Goal: Task Accomplishment & Management: Contribute content

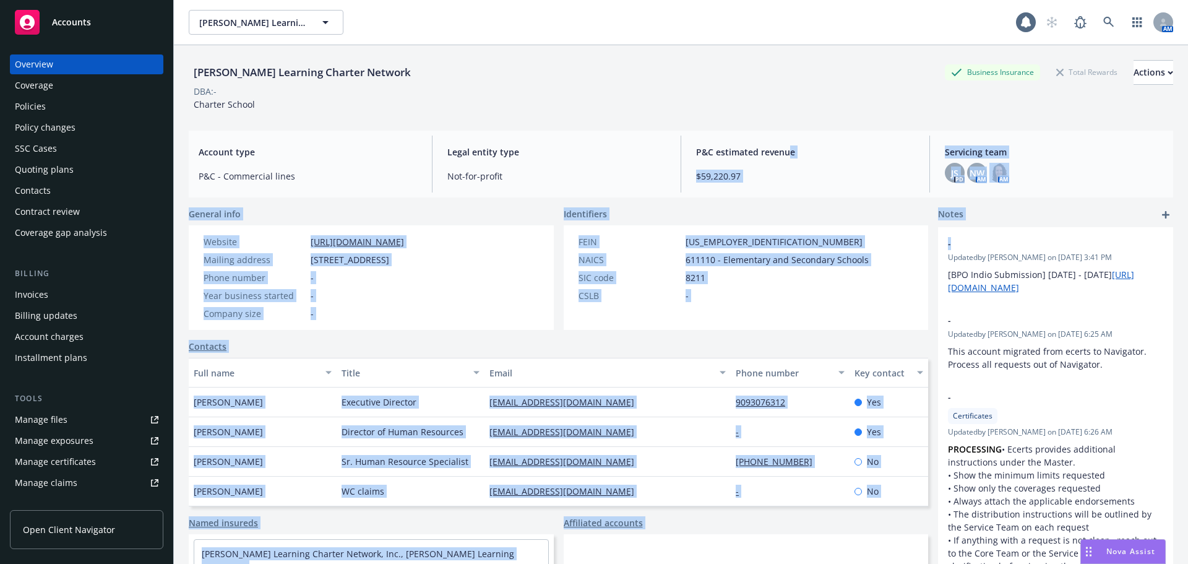
drag, startPoint x: 424, startPoint y: 312, endPoint x: 418, endPoint y: 304, distance: 10.1
click at [409, 312] on div "Company size -" at bounding box center [304, 313] width 210 height 13
click at [392, 298] on div "Year business started -" at bounding box center [304, 295] width 210 height 13
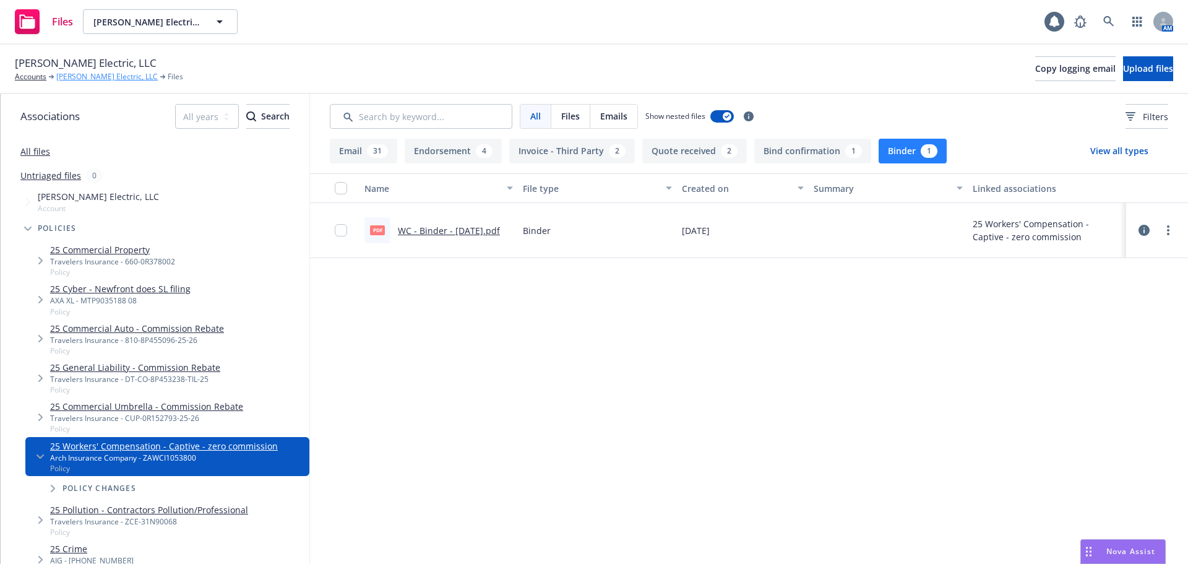
click at [67, 77] on link "W. Bradley Electric, LLC" at bounding box center [106, 76] width 101 height 11
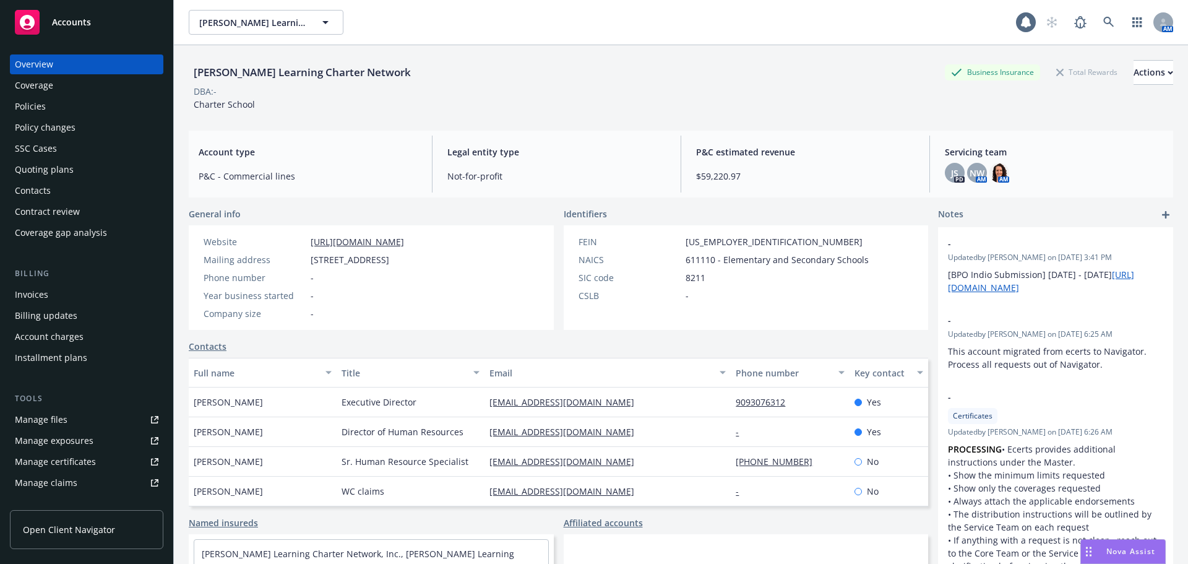
click at [41, 102] on div "Policies" at bounding box center [30, 107] width 31 height 20
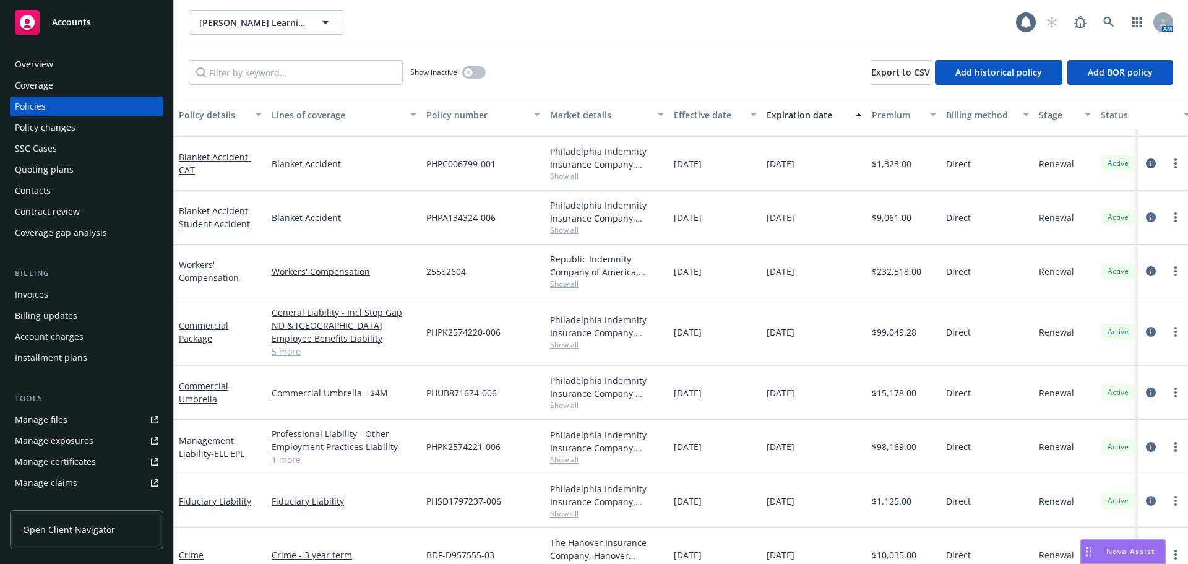
scroll to position [74, 0]
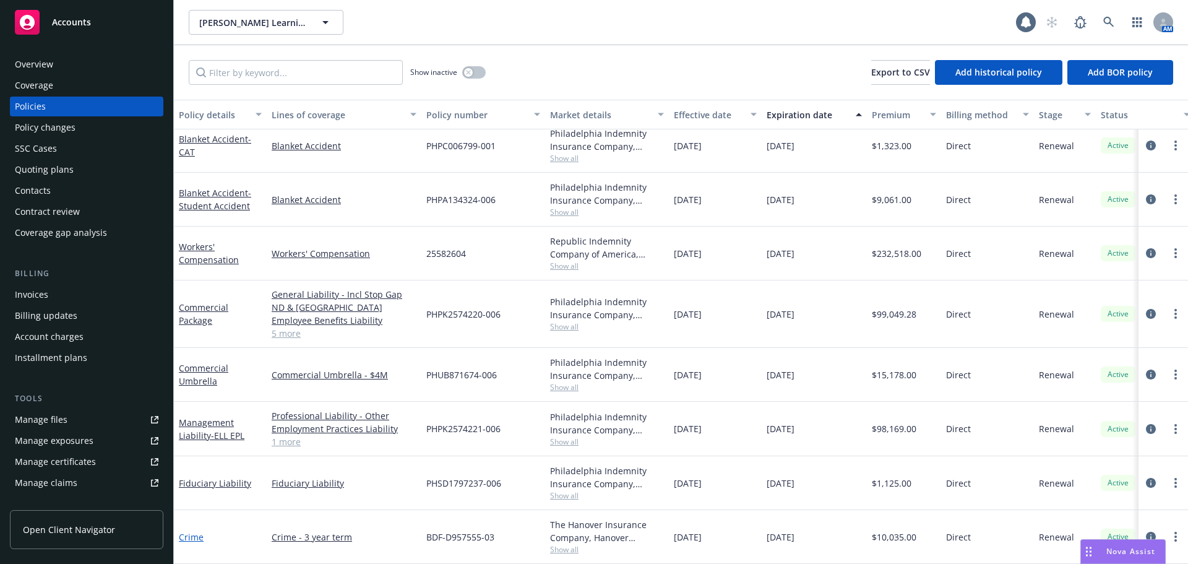
click at [192, 531] on link "Crime" at bounding box center [191, 537] width 25 height 12
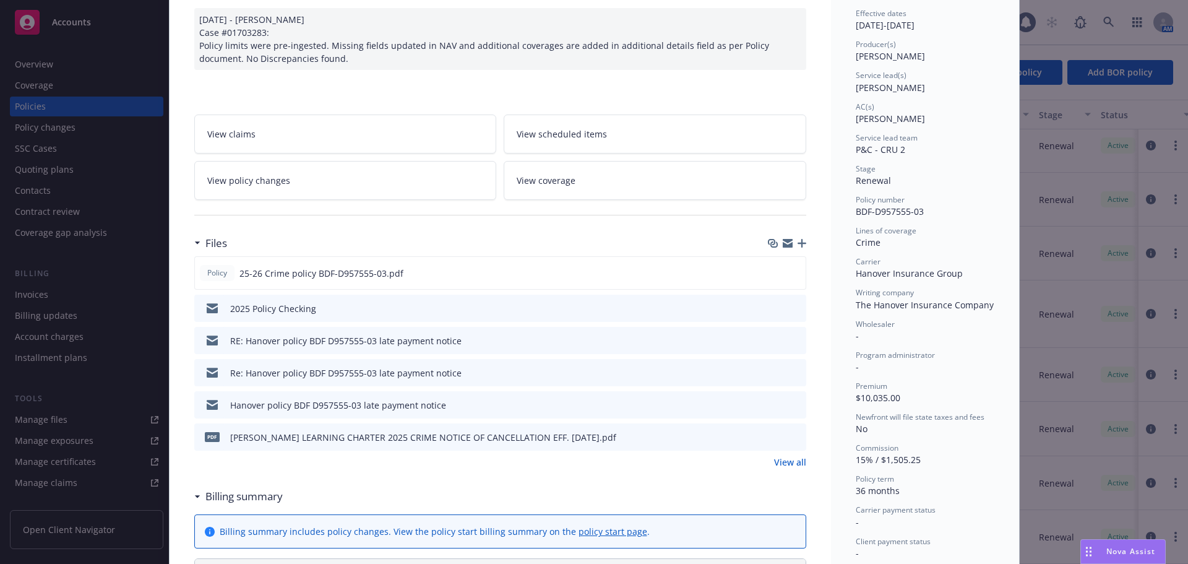
scroll to position [124, 0]
click at [793, 440] on icon "preview file" at bounding box center [794, 437] width 11 height 9
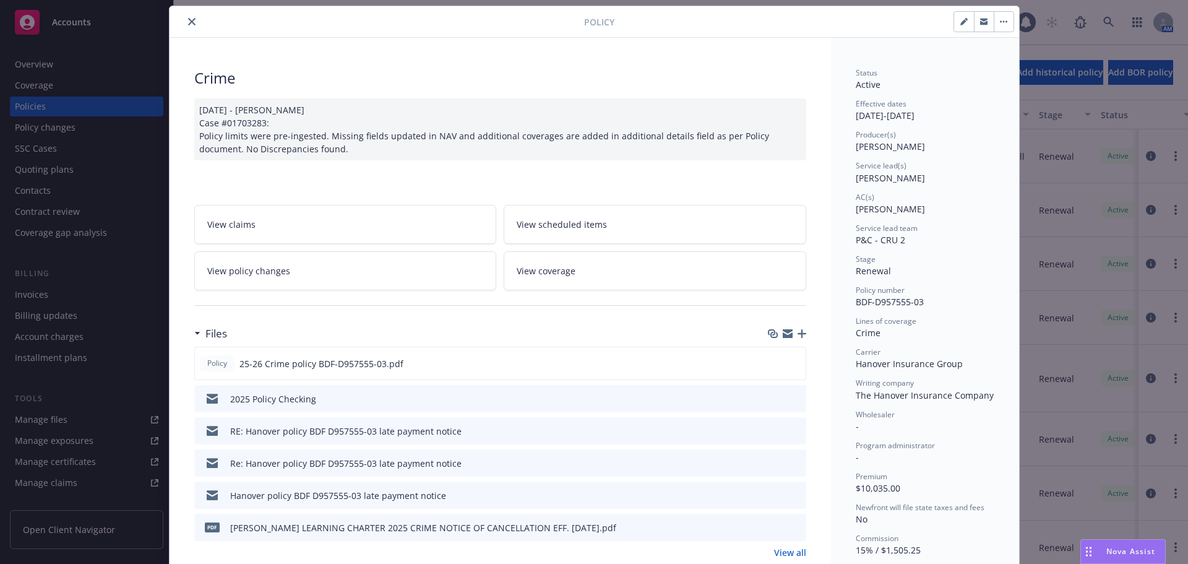
scroll to position [124, 0]
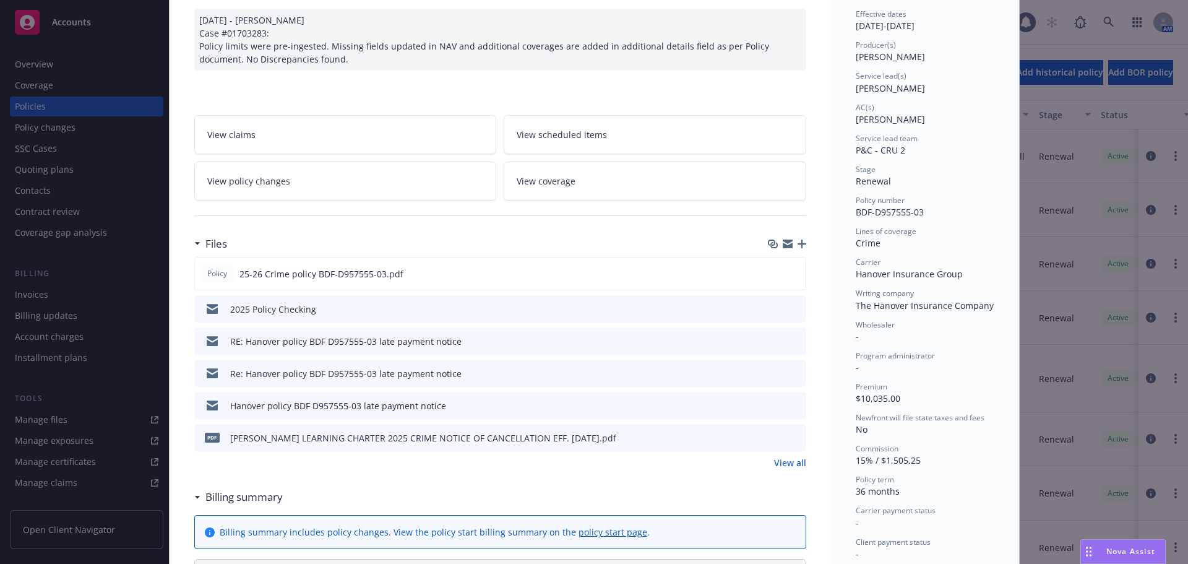
click at [71, 107] on div "Policy Crime 07/28/2025 - Sampath Vankayala Case #01703283: Policy limits were …" at bounding box center [594, 282] width 1188 height 564
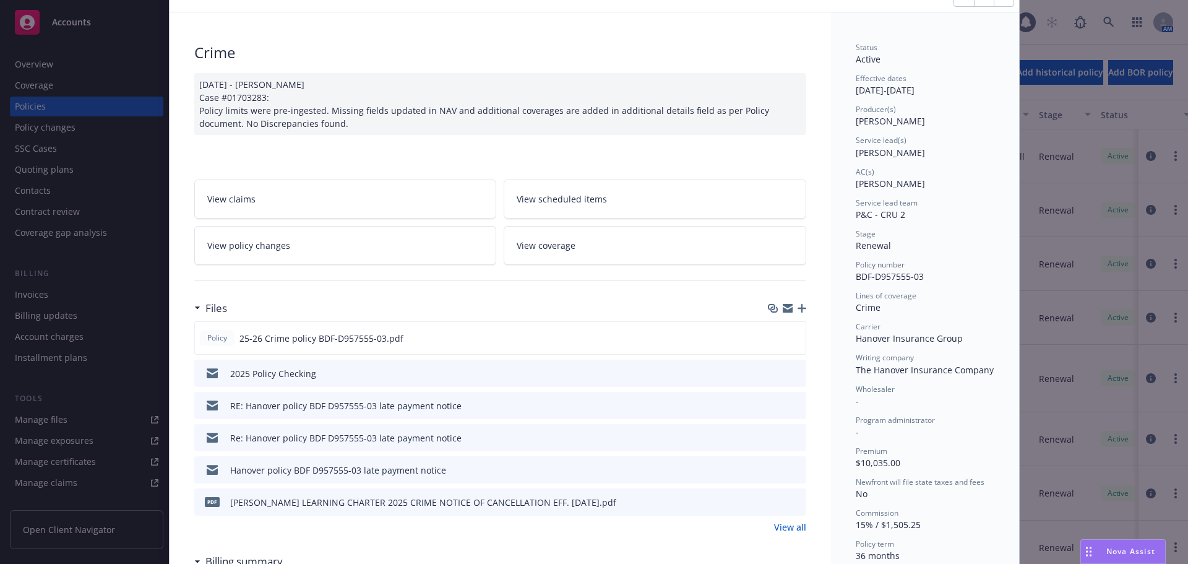
scroll to position [0, 0]
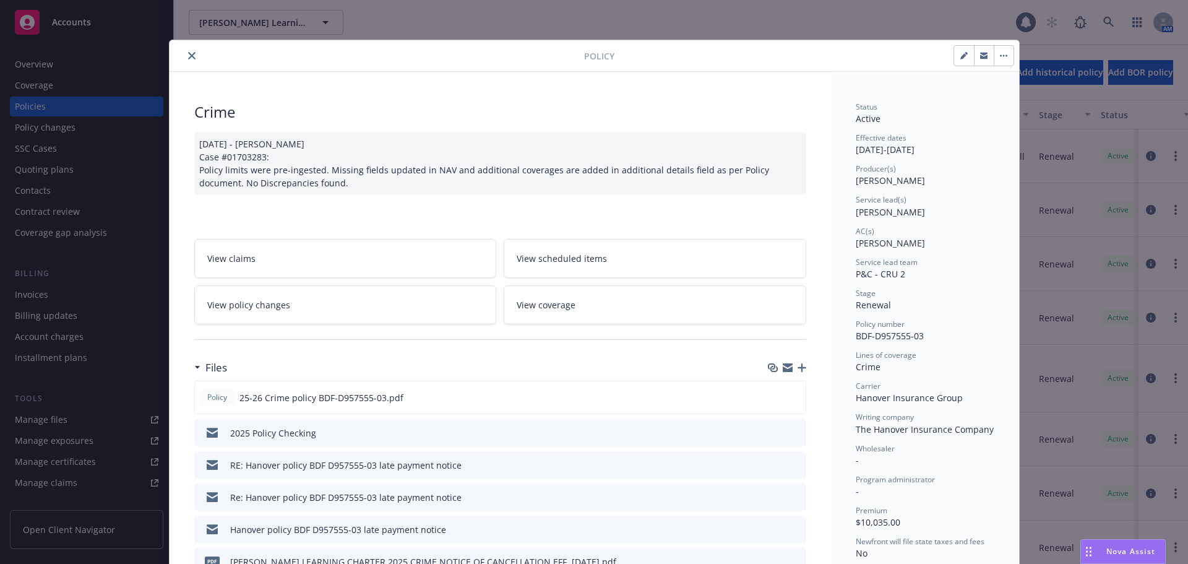
click at [188, 53] on icon "close" at bounding box center [191, 55] width 7 height 7
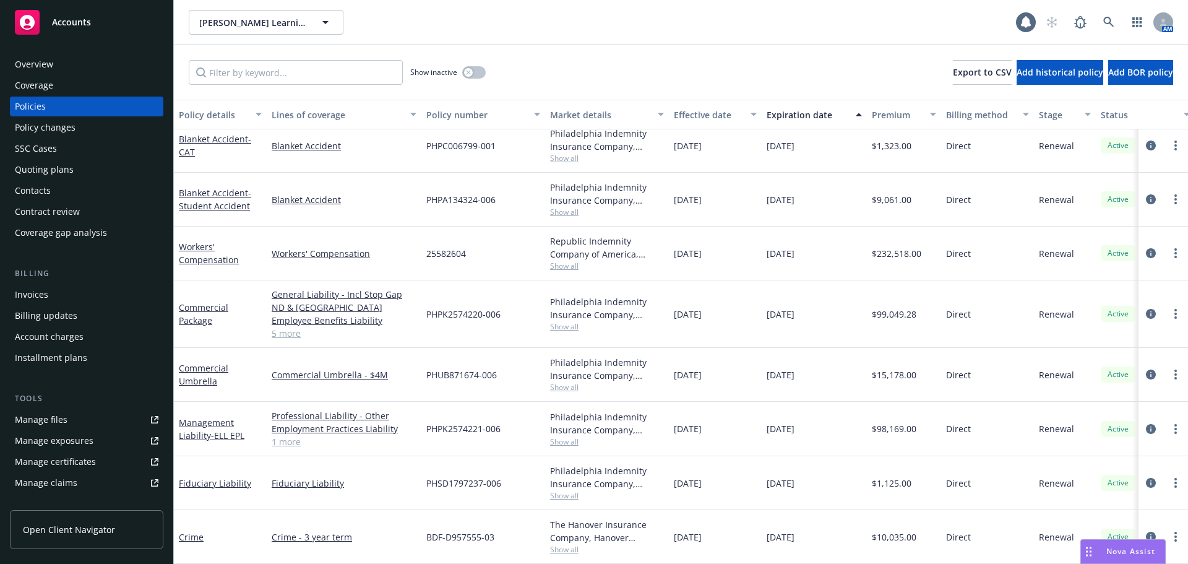
scroll to position [74, 0]
drag, startPoint x: 189, startPoint y: 527, endPoint x: 199, endPoint y: 528, distance: 9.9
click at [189, 531] on link "Crime" at bounding box center [191, 537] width 25 height 12
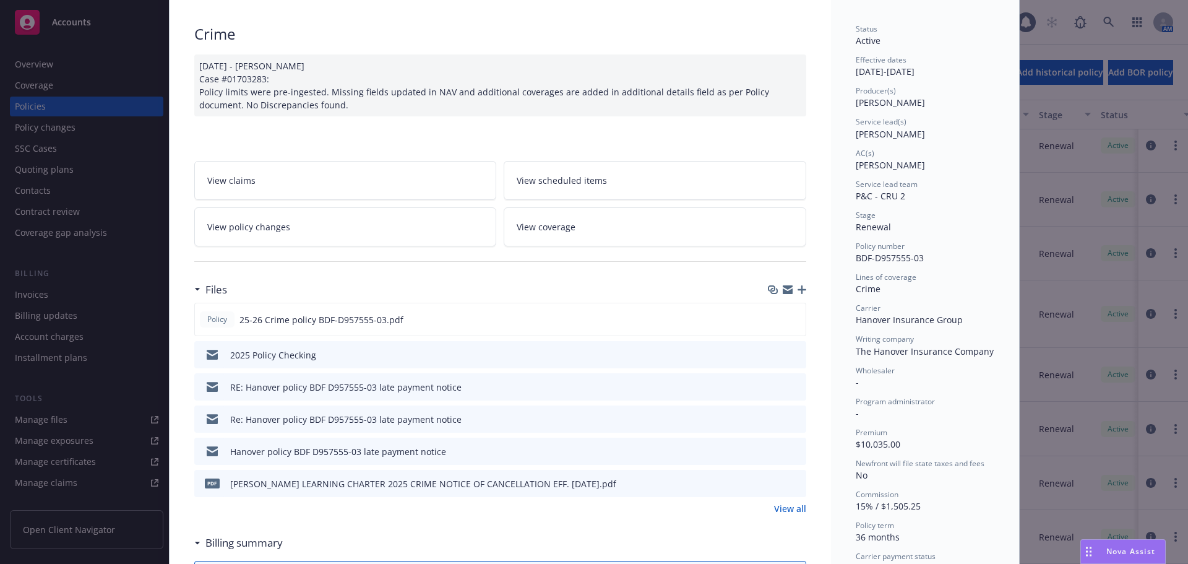
scroll to position [124, 0]
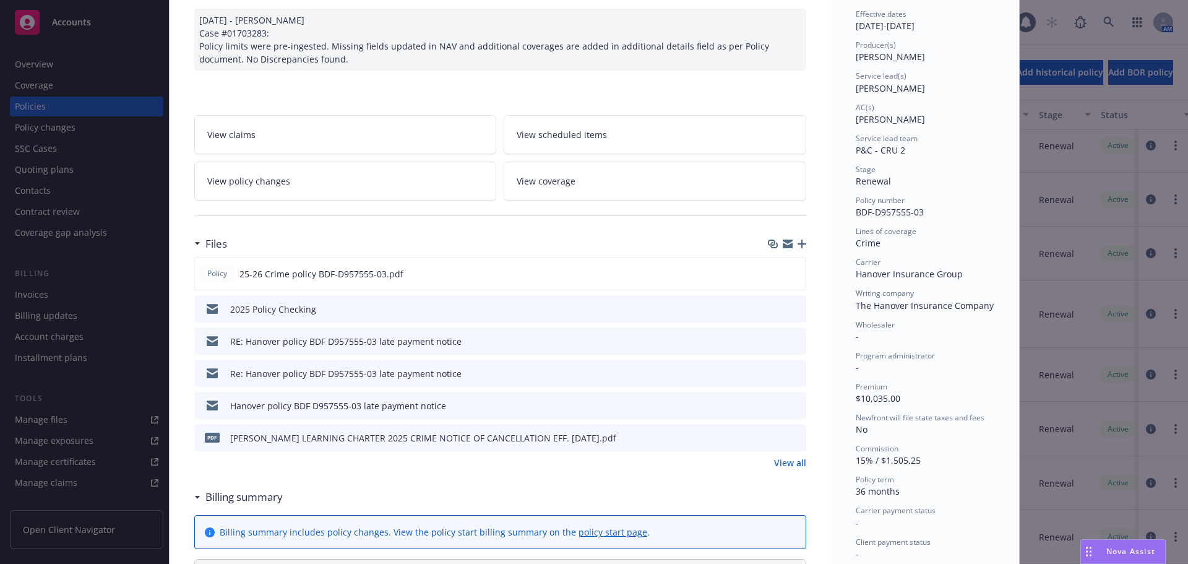
click at [802, 243] on div "Crime 07/28/2025 - Sampath Vankayala Case #01703283: Policy limits were pre-ing…" at bounding box center [500, 566] width 661 height 1236
click at [798, 246] on icon "button" at bounding box center [802, 243] width 9 height 9
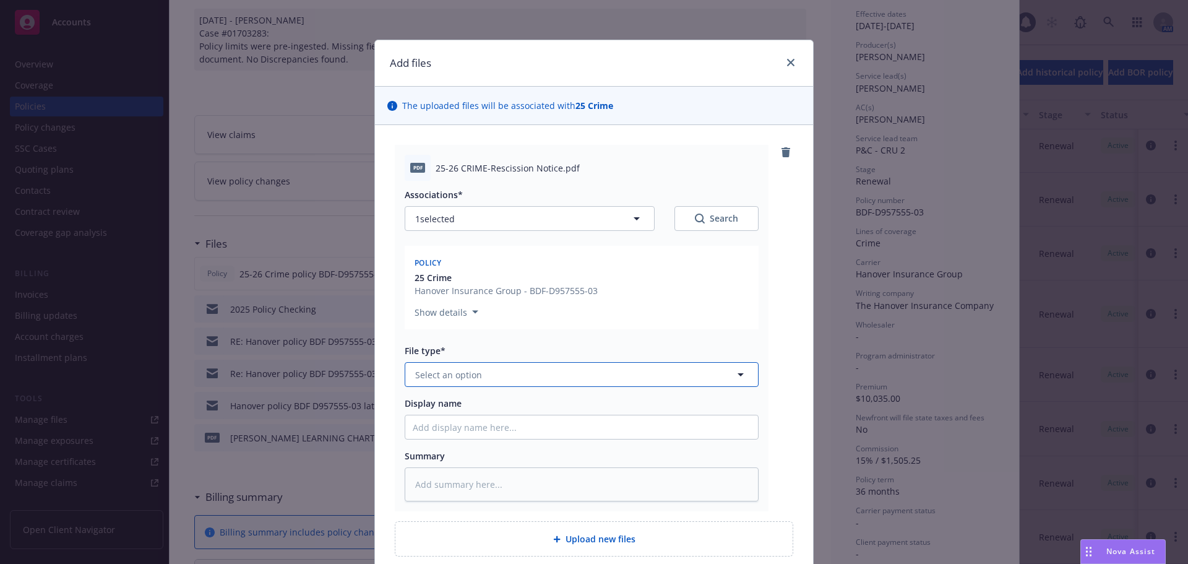
click at [504, 379] on button "Select an option" at bounding box center [582, 374] width 354 height 25
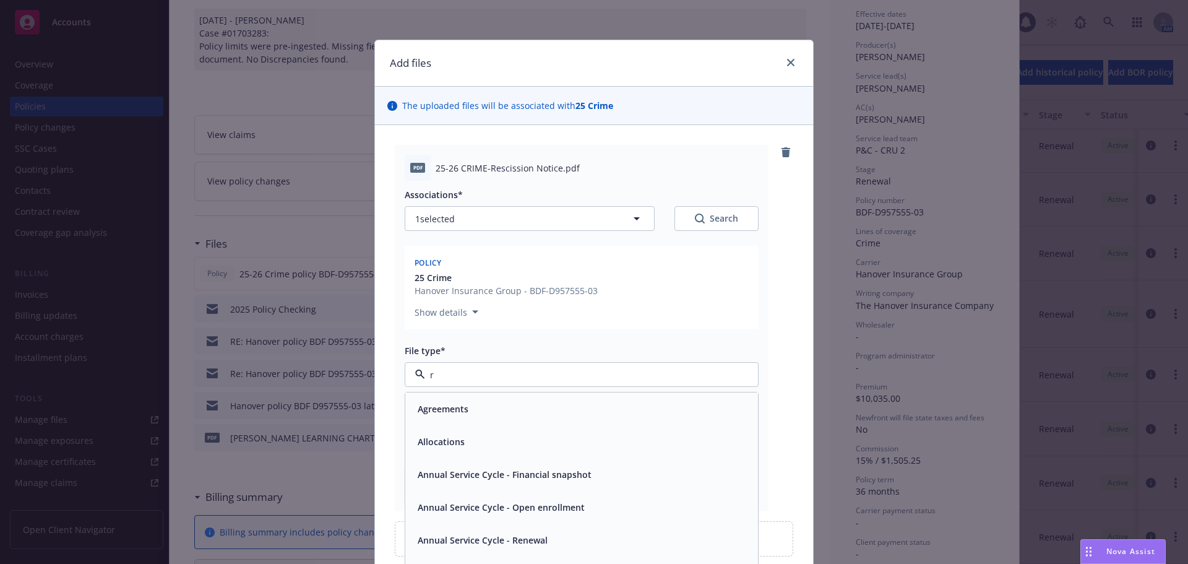
type input "re"
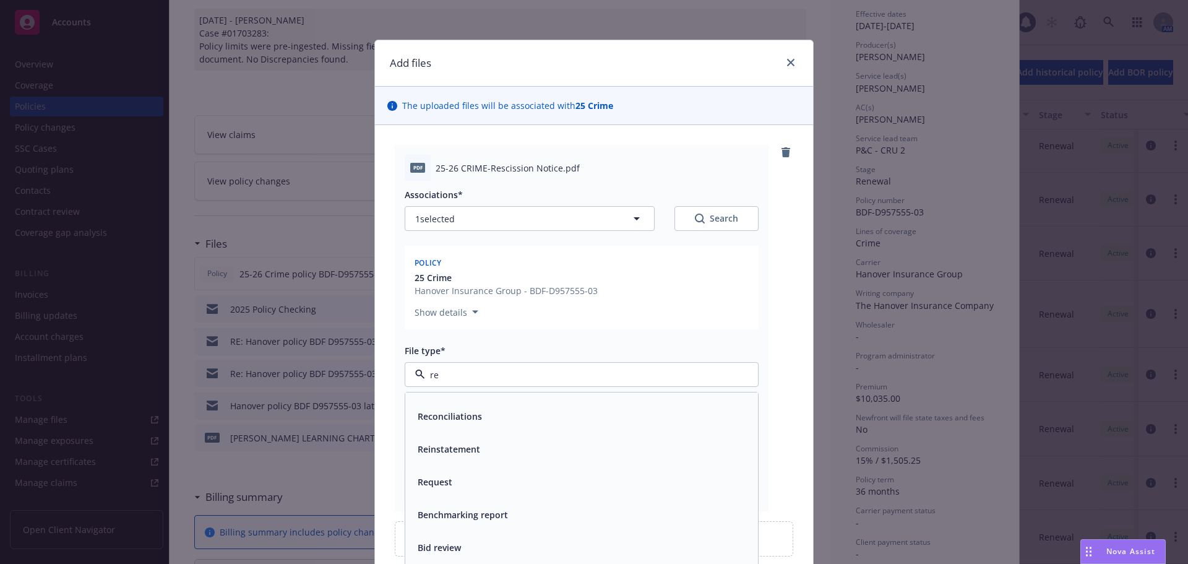
click at [450, 446] on span "Reinstatement" at bounding box center [449, 448] width 62 height 13
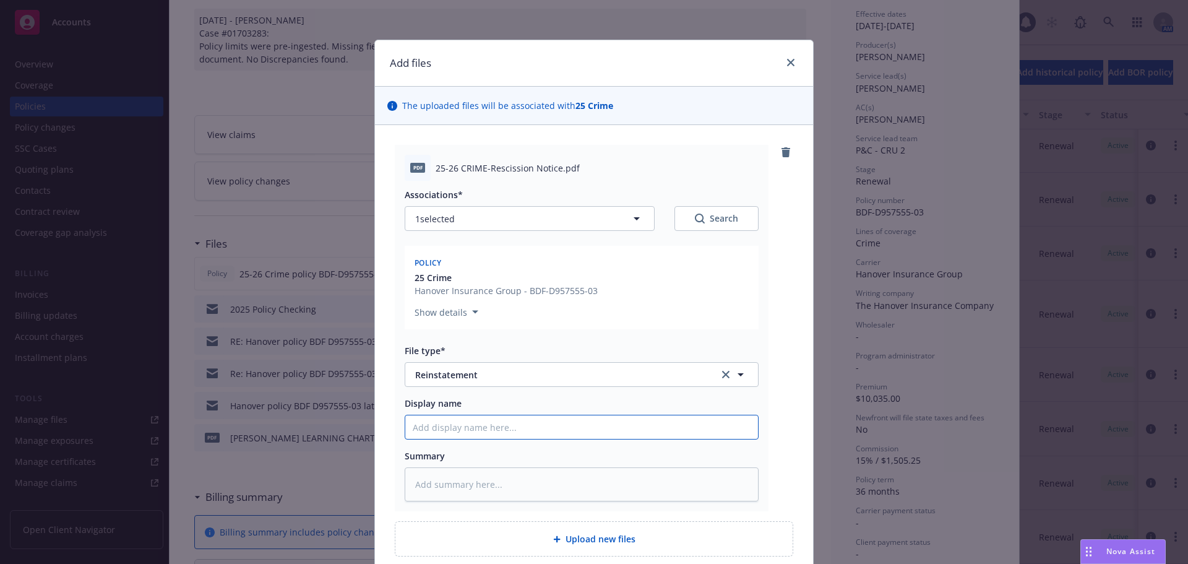
click at [454, 431] on input "Display name" at bounding box center [581, 427] width 353 height 24
paste input "[PHONE_NUMBER]"
type textarea "x"
type input "[PHONE_NUMBER]"
drag, startPoint x: 299, startPoint y: 418, endPoint x: 8, endPoint y: 438, distance: 291.5
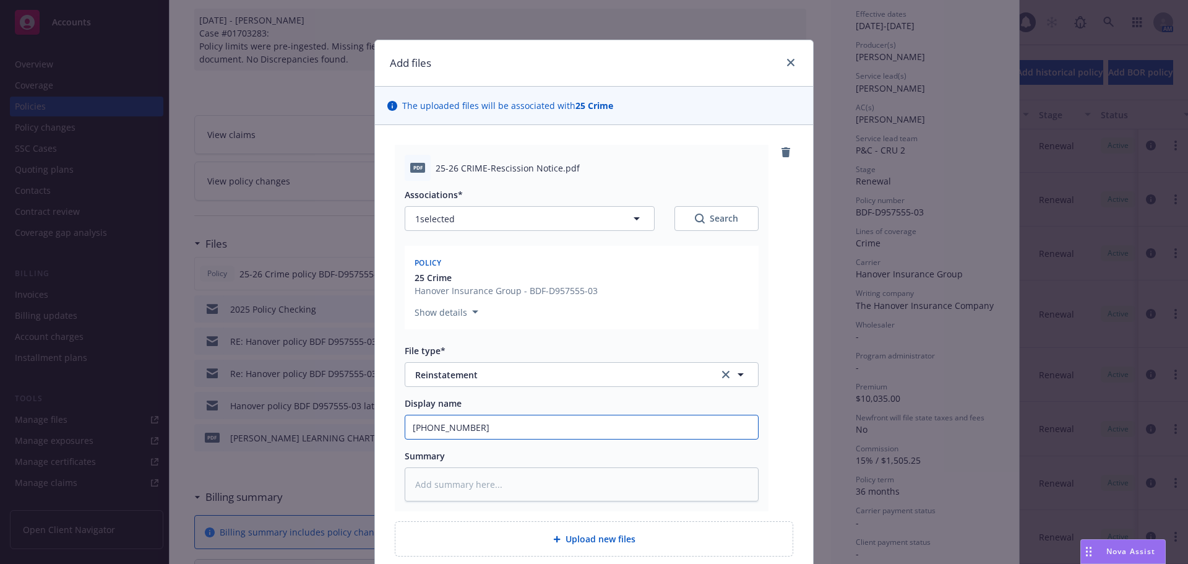
click at [107, 429] on div "Add files The uploaded files will be associated with 25 Crime pdf 25-26 CRIME-R…" at bounding box center [594, 282] width 1188 height 564
type textarea "x"
click at [581, 421] on input "Display name" at bounding box center [581, 427] width 353 height 24
paste input "25-26 CRIME-Rescission Notice"
type textarea "x"
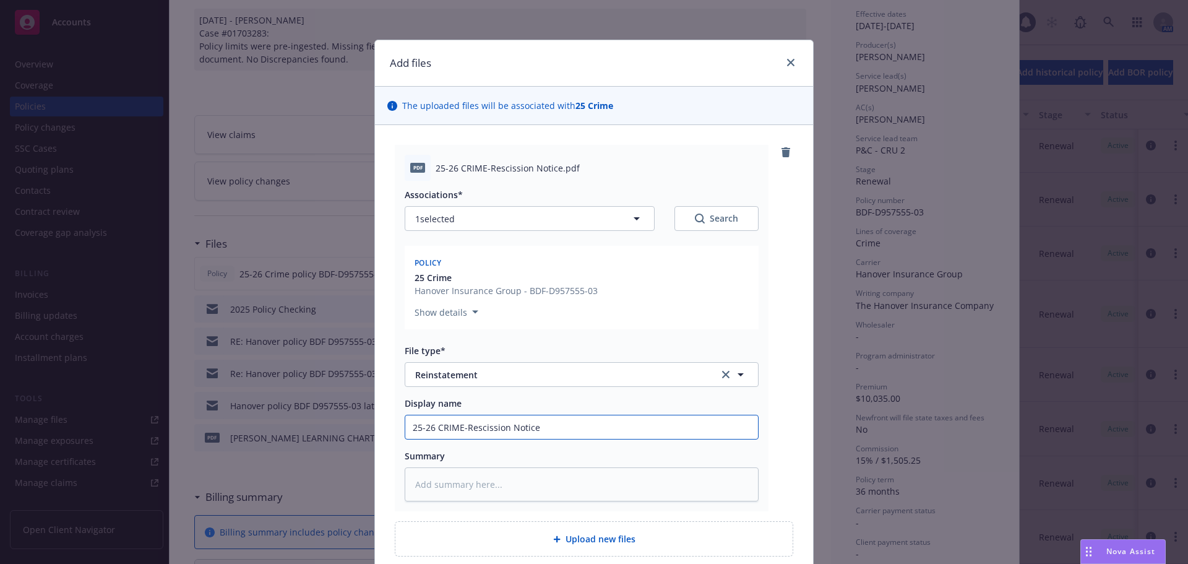
type input "25-26 CRIME-Rescission Notice"
type textarea "x"
type input "25-26 CRIME-Rescission Notice"
click at [578, 484] on textarea at bounding box center [582, 484] width 354 height 34
paste textarea "25-26 CRIME-Rescission Notice"
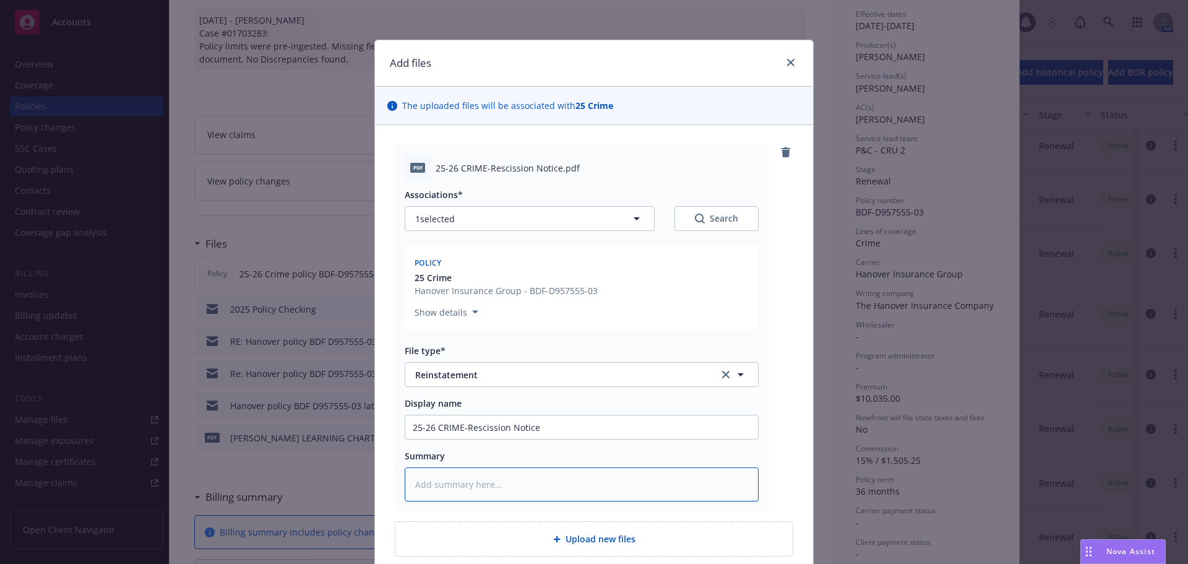
type textarea "x"
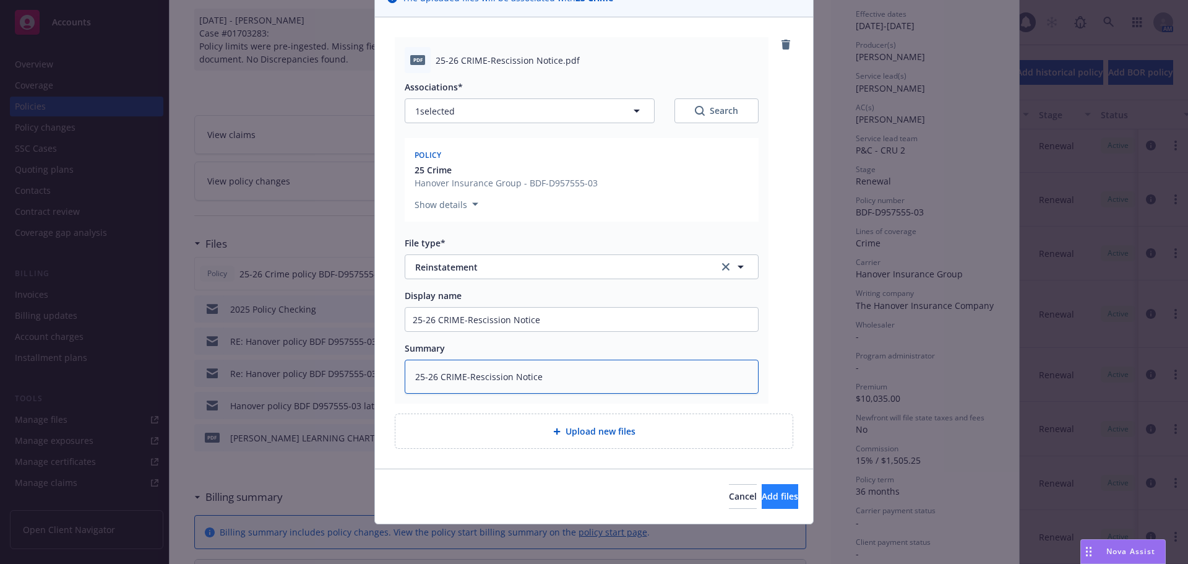
type textarea "25-26 CRIME-Rescission Notice"
click at [767, 500] on span "Add files" at bounding box center [780, 496] width 37 height 12
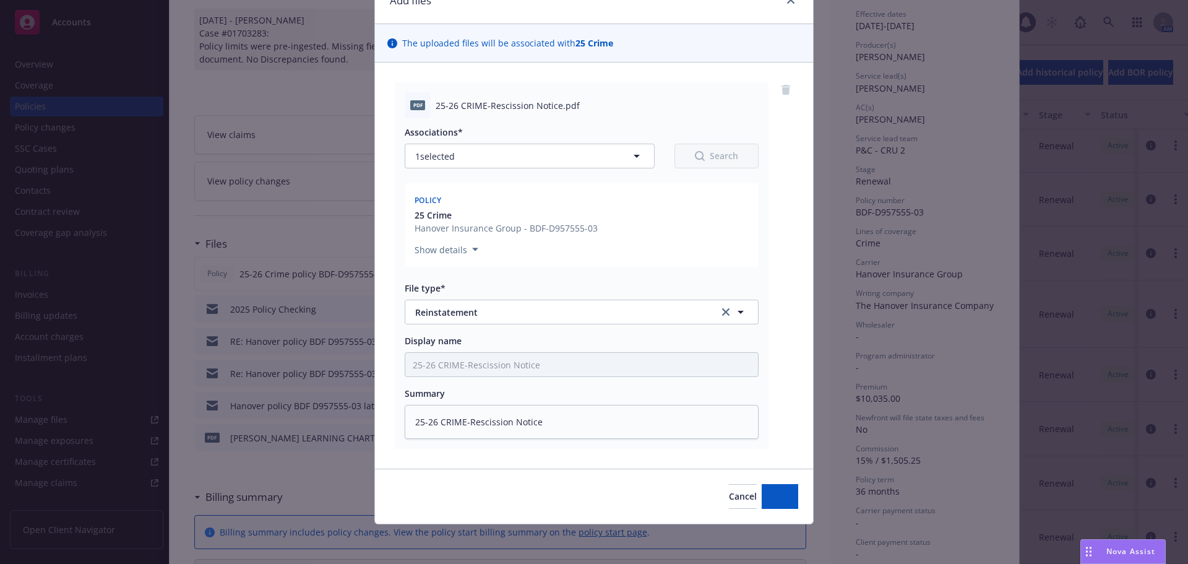
type textarea "x"
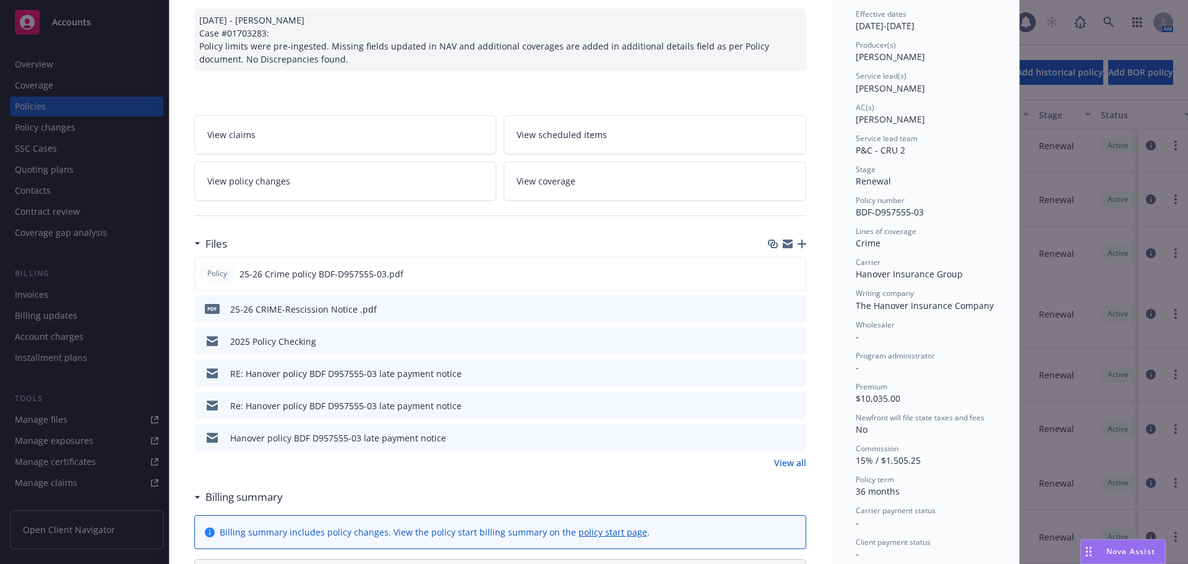
click at [796, 308] on button "preview file" at bounding box center [795, 308] width 14 height 11
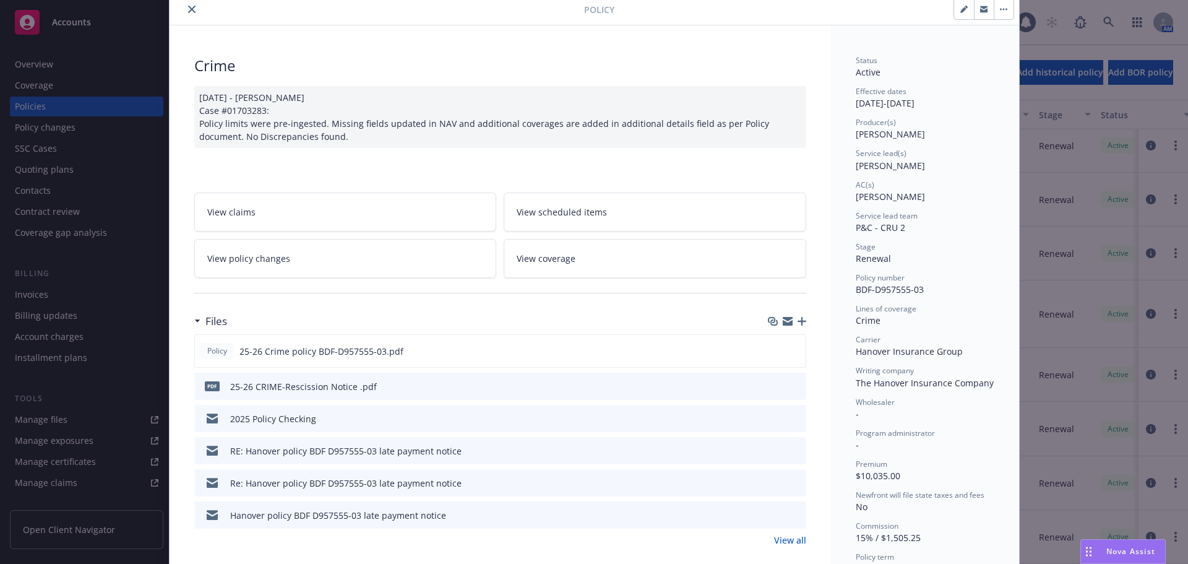
scroll to position [0, 0]
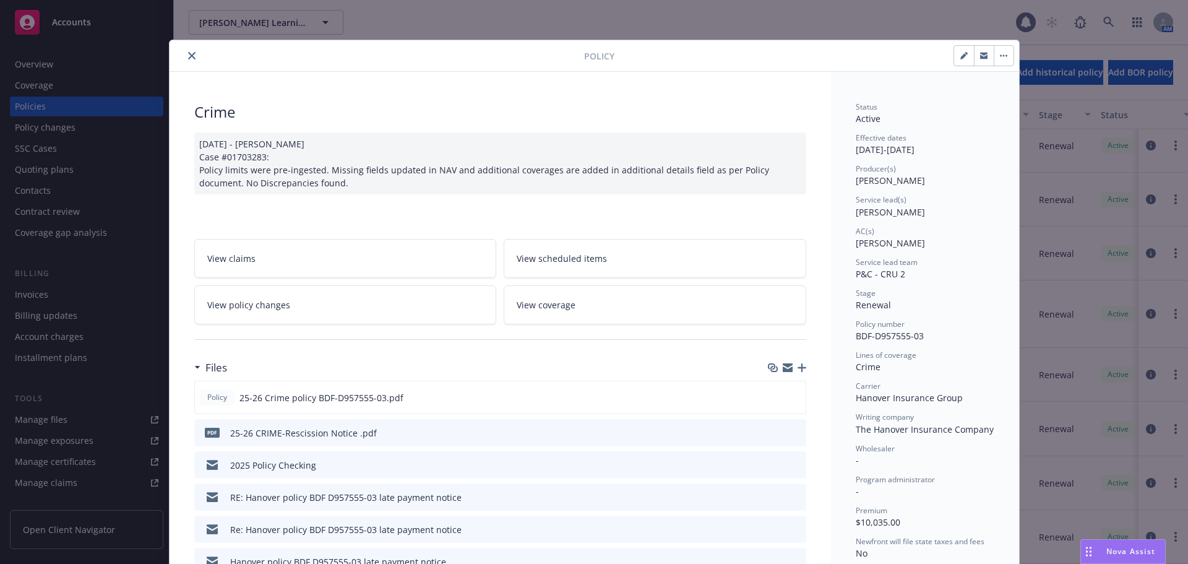
click at [188, 59] on icon "close" at bounding box center [191, 55] width 7 height 7
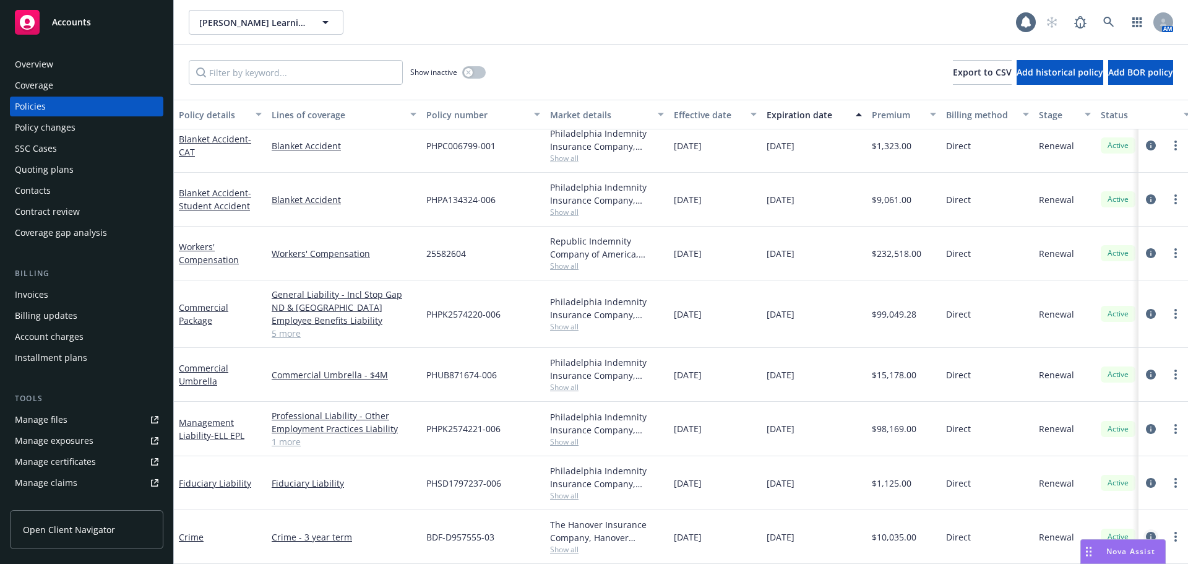
click at [1146, 532] on icon "circleInformation" at bounding box center [1151, 537] width 10 height 10
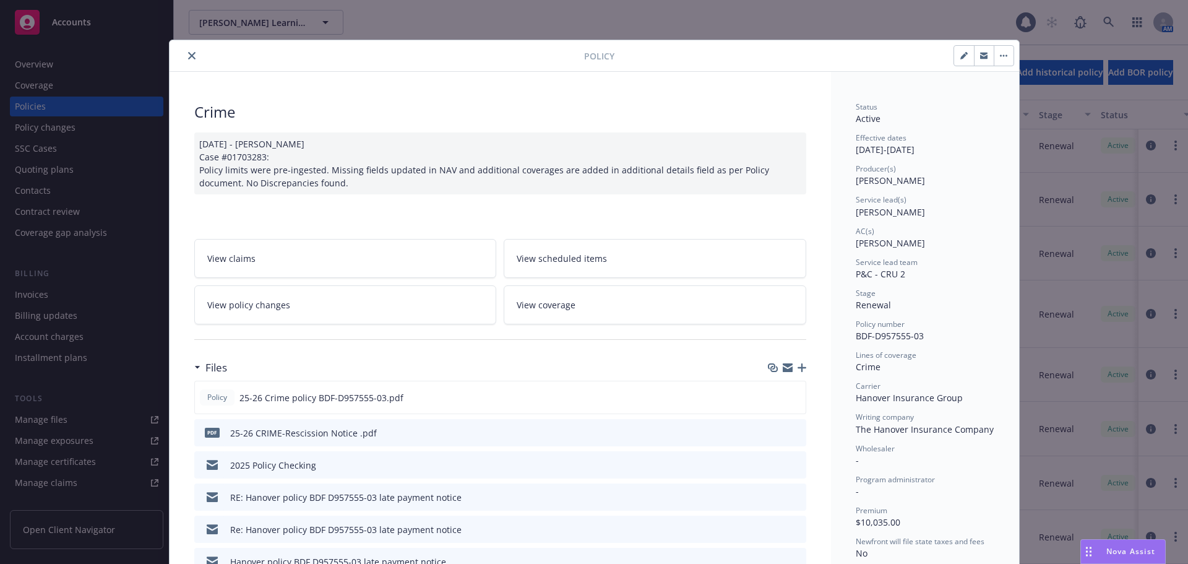
scroll to position [37, 0]
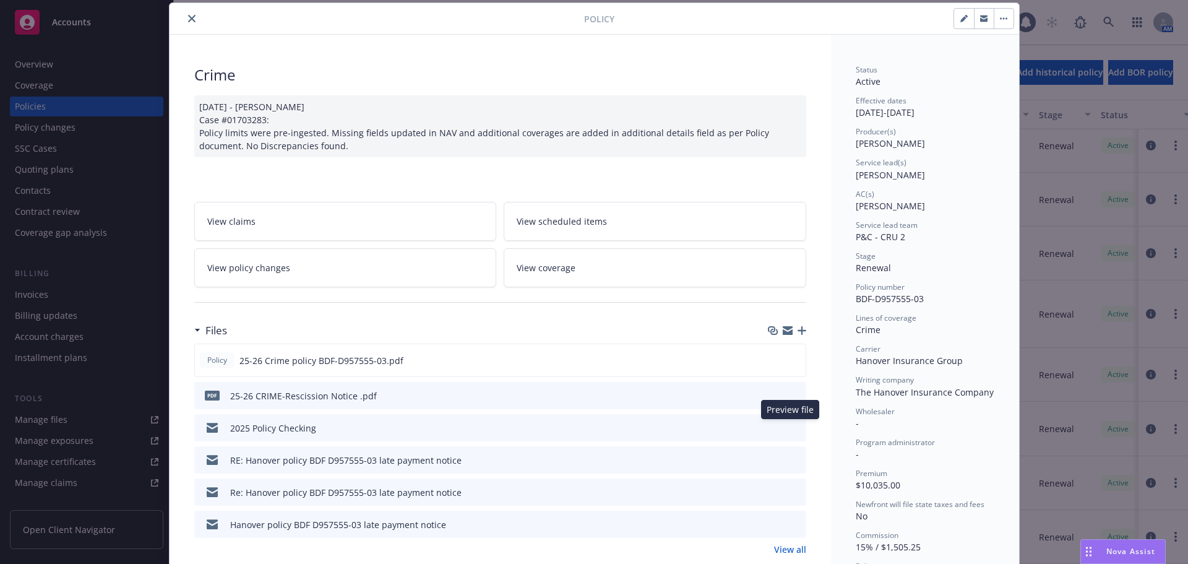
click at [791, 429] on icon "preview file" at bounding box center [794, 427] width 11 height 9
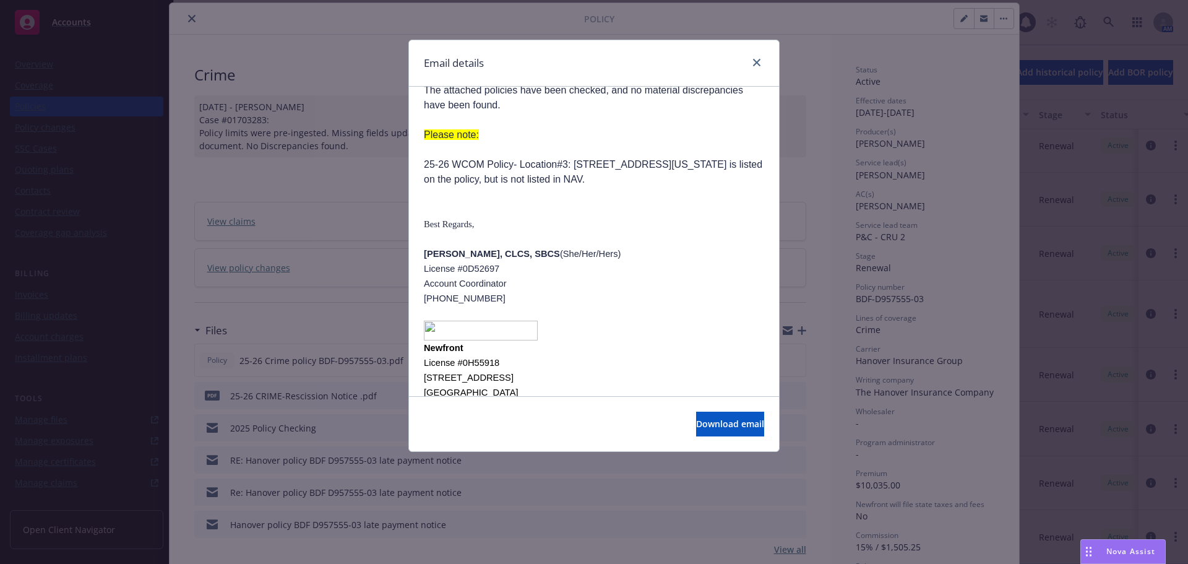
scroll to position [248, 0]
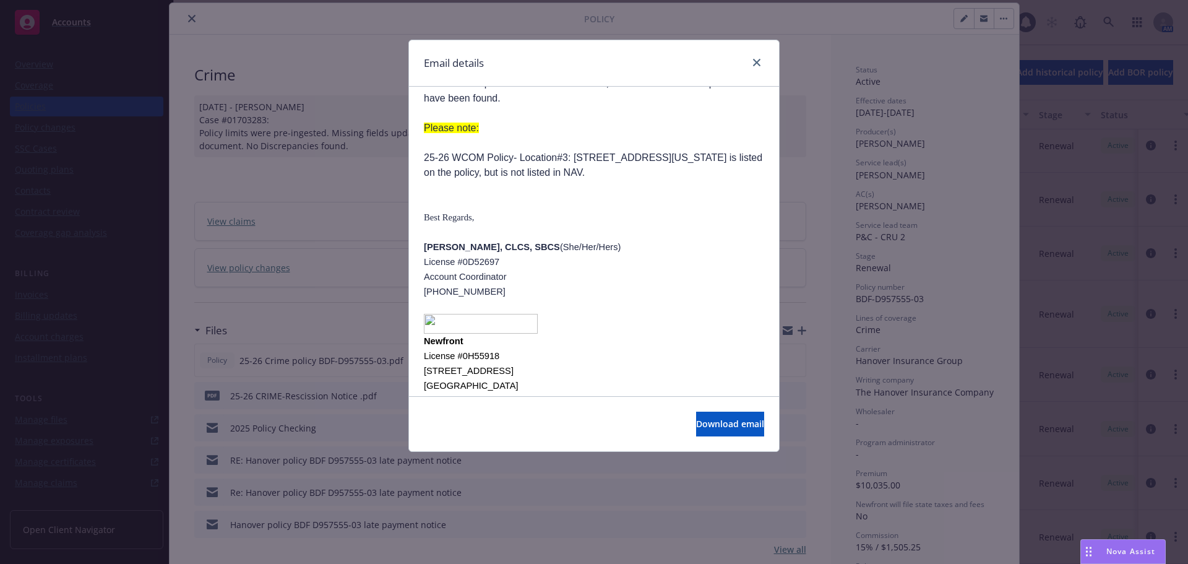
click at [754, 72] on div "Email details" at bounding box center [594, 63] width 370 height 46
click at [754, 66] on link "close" at bounding box center [756, 62] width 15 height 15
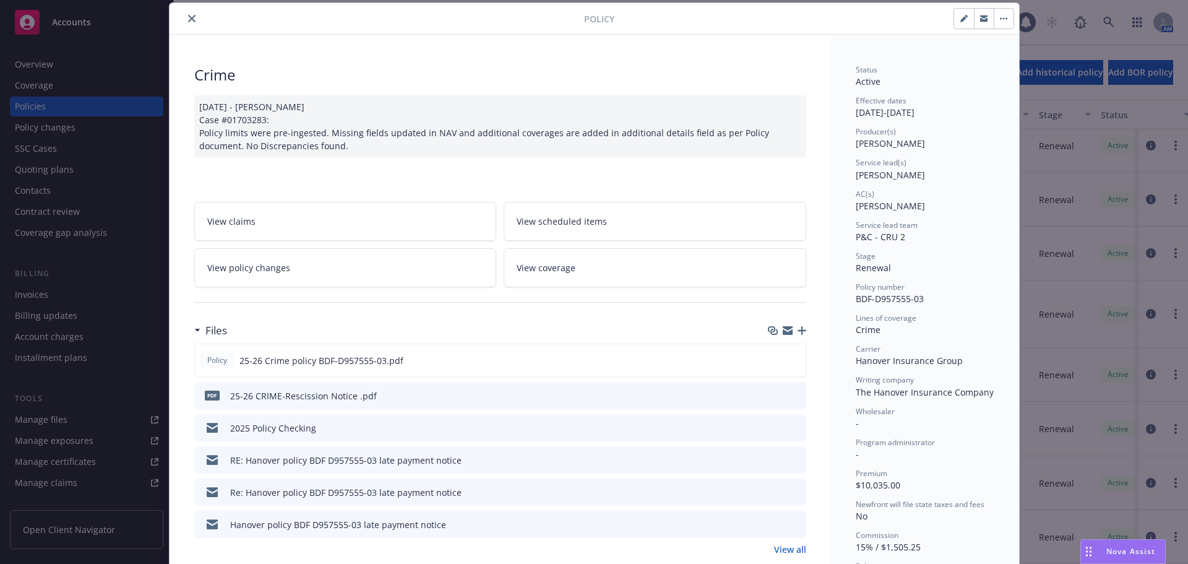
scroll to position [0, 0]
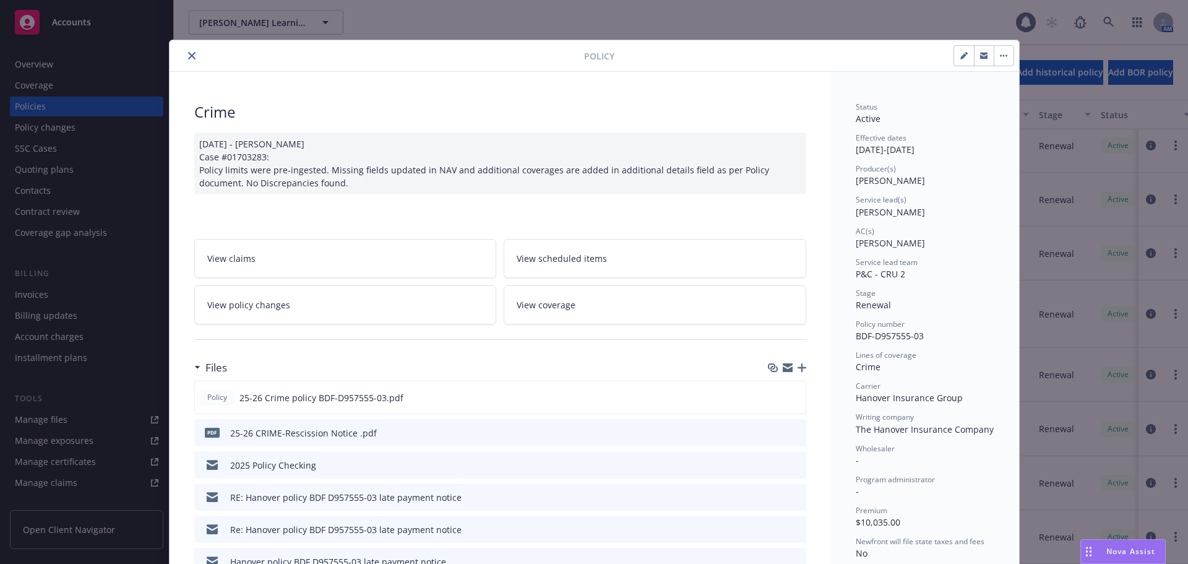
click at [184, 55] on button "close" at bounding box center [191, 55] width 15 height 15
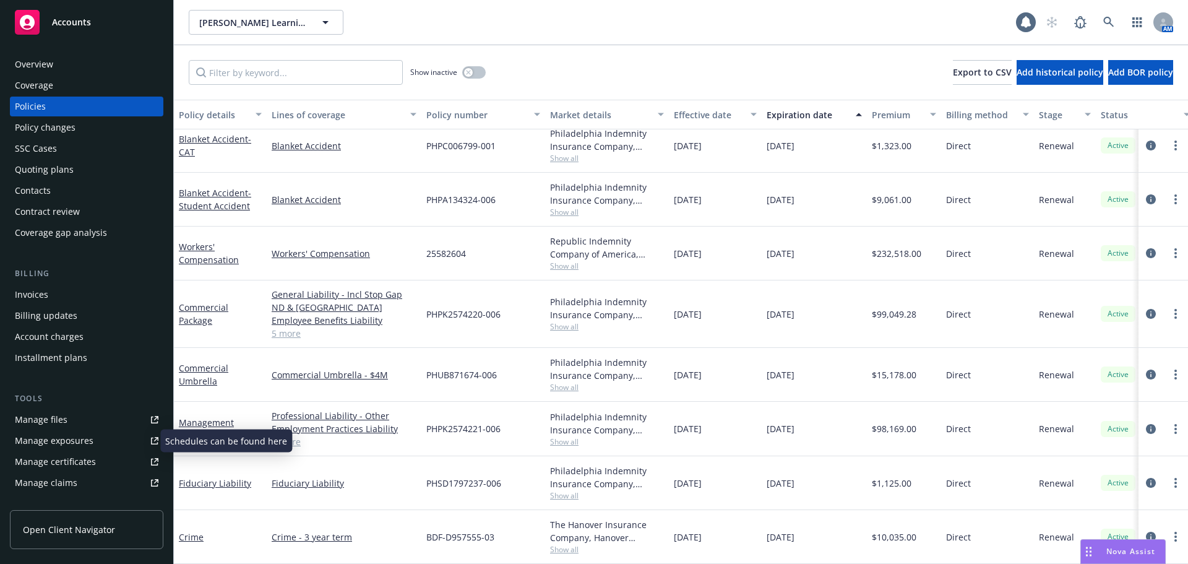
click at [64, 439] on div "Manage exposures" at bounding box center [54, 441] width 79 height 20
click at [52, 421] on div "Manage files" at bounding box center [41, 420] width 53 height 20
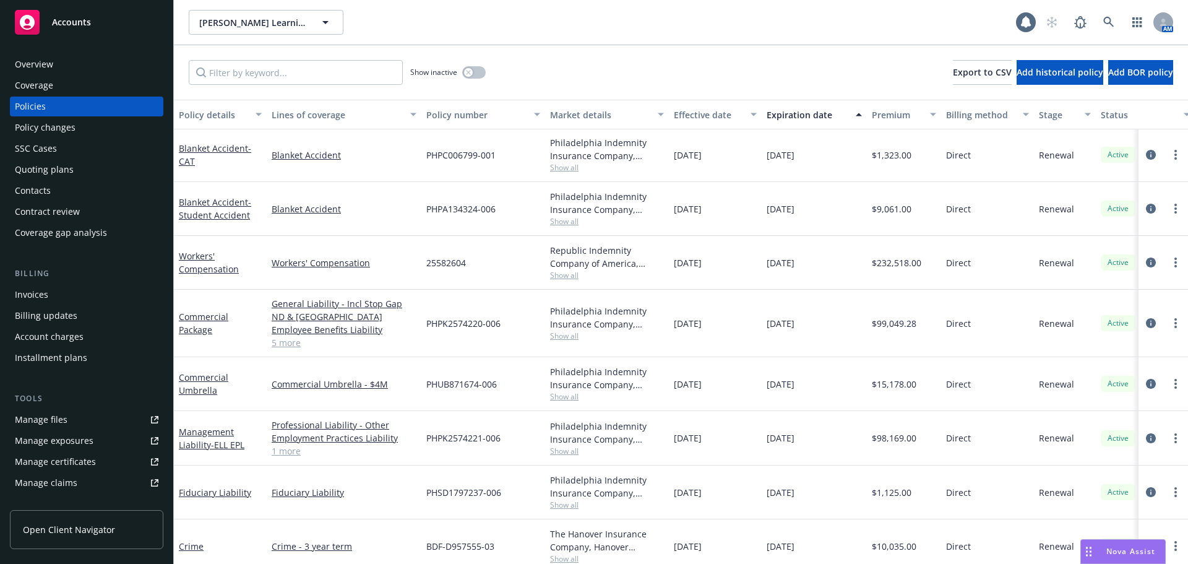
scroll to position [74, 0]
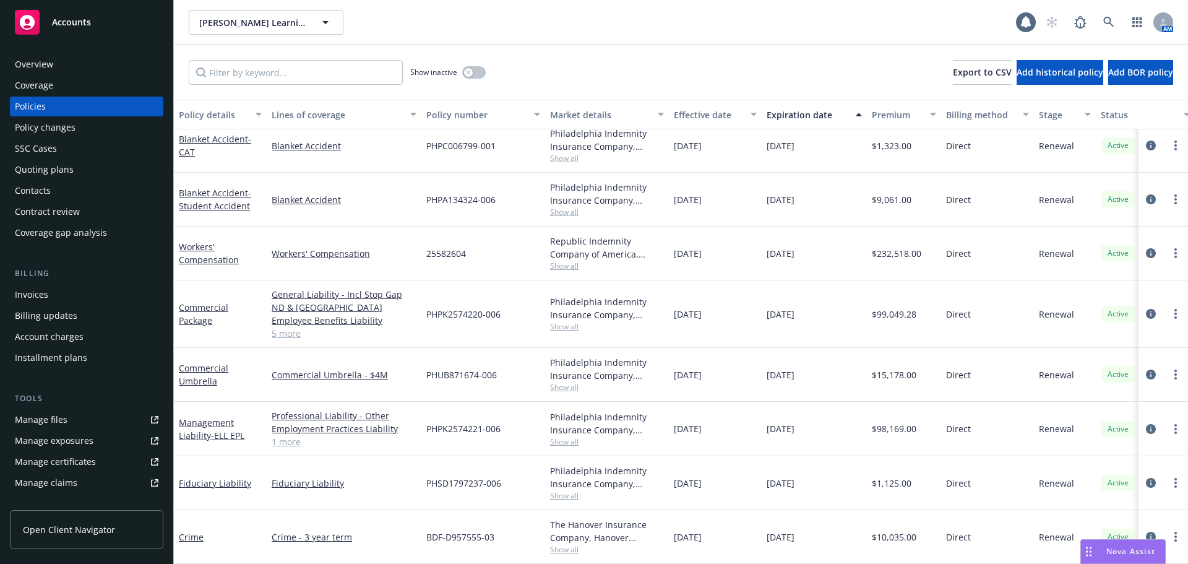
click at [32, 416] on div "Manage files" at bounding box center [41, 420] width 53 height 20
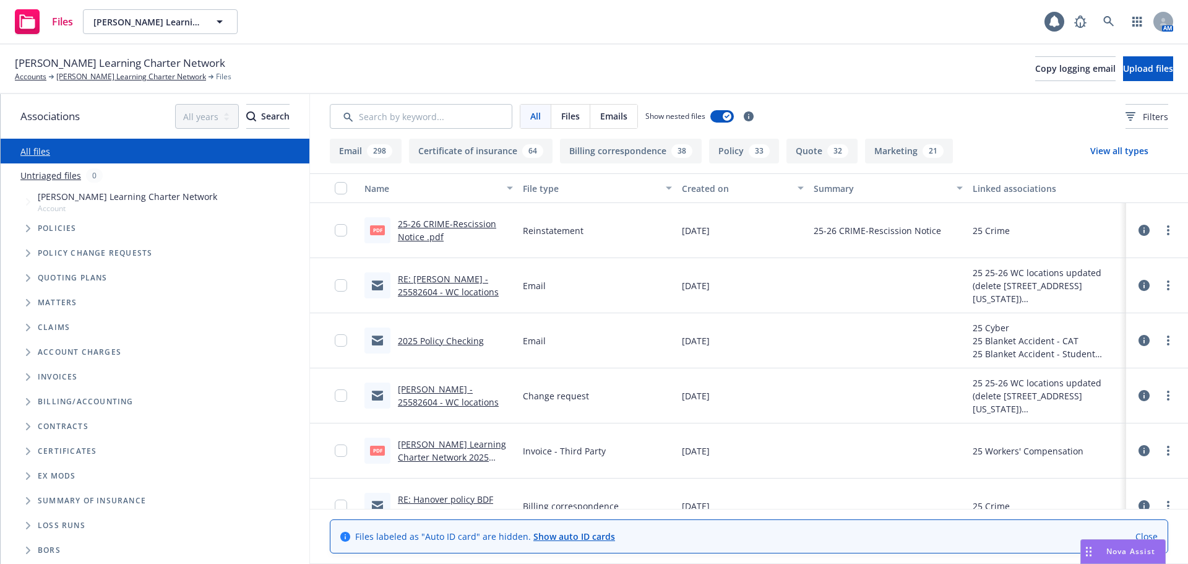
click at [1149, 536] on link "Close" at bounding box center [1146, 536] width 22 height 13
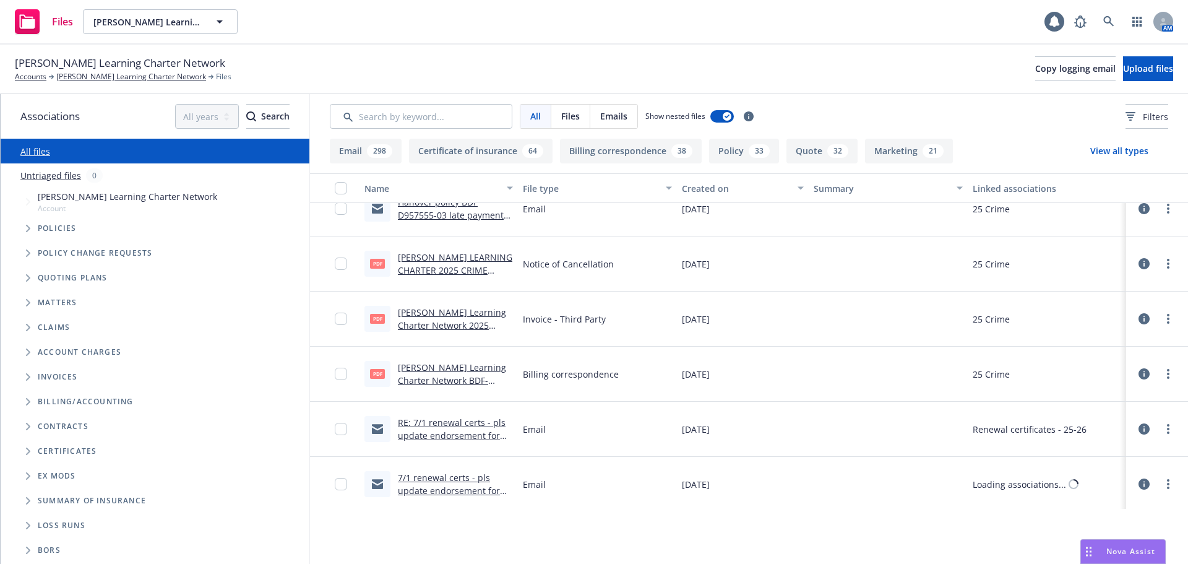
scroll to position [433, 0]
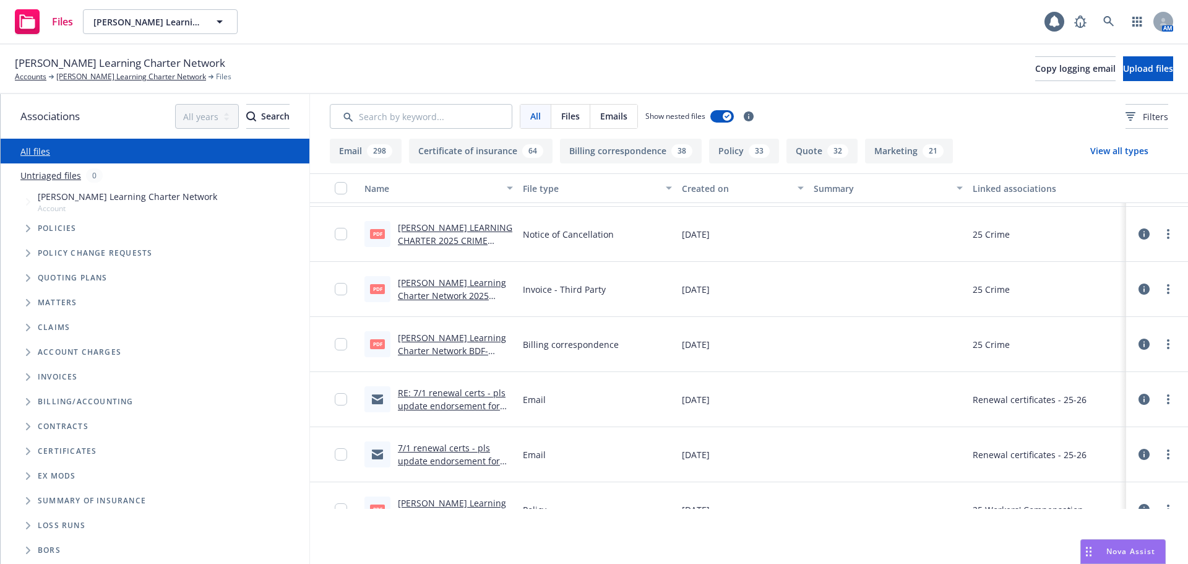
click at [345, 153] on button "Email 298" at bounding box center [366, 151] width 72 height 25
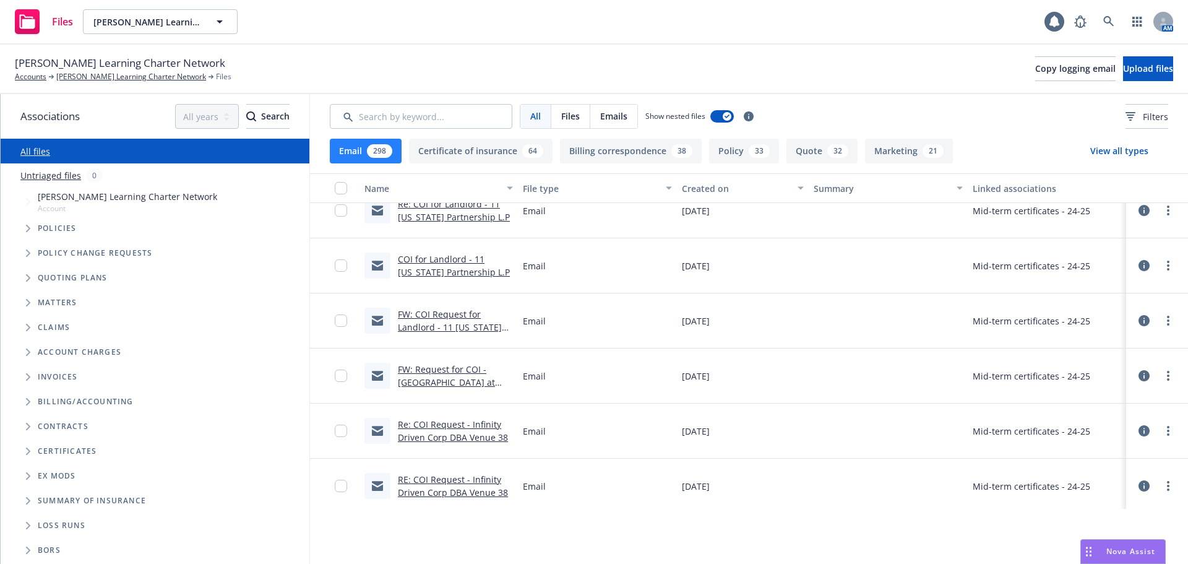
scroll to position [2228, 0]
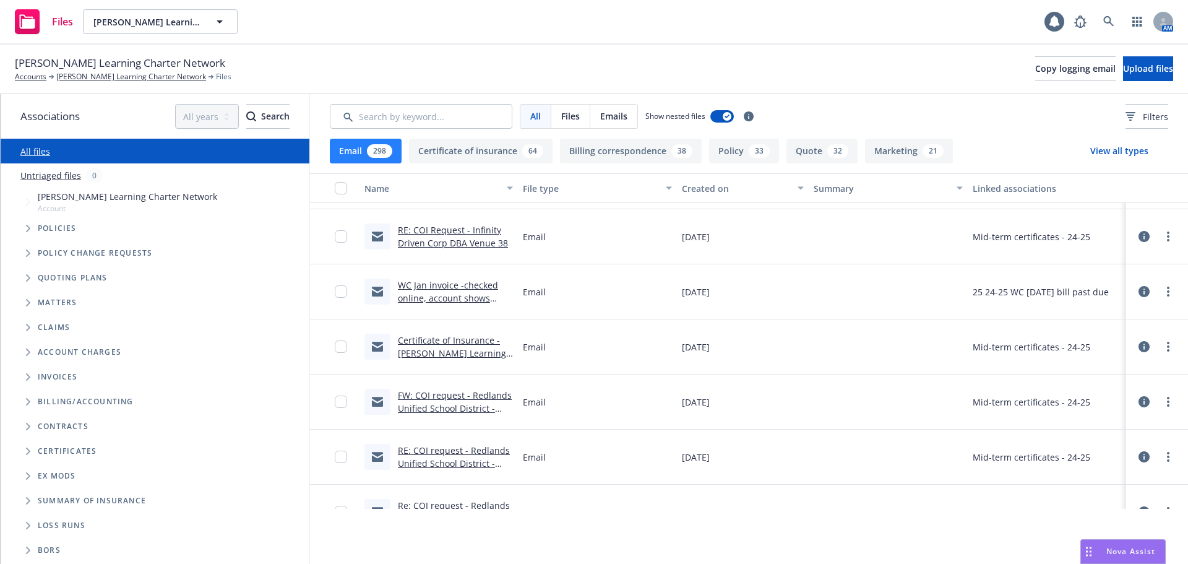
click at [737, 155] on button "Policy 33" at bounding box center [744, 151] width 70 height 25
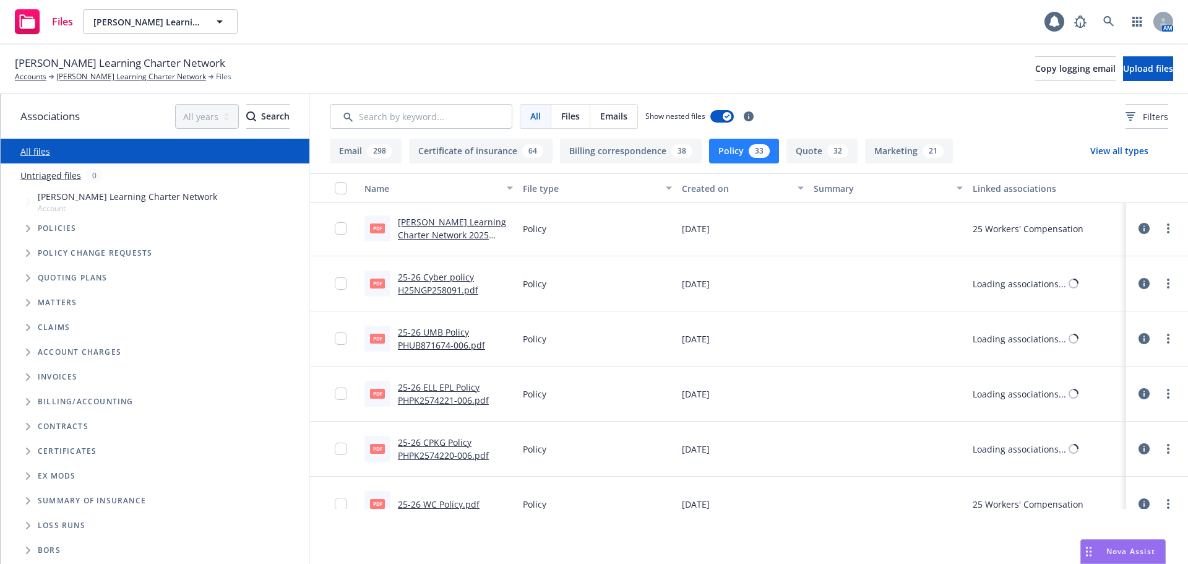
scroll to position [0, 0]
click at [93, 78] on link "[PERSON_NAME] Learning Charter Network" at bounding box center [131, 76] width 150 height 11
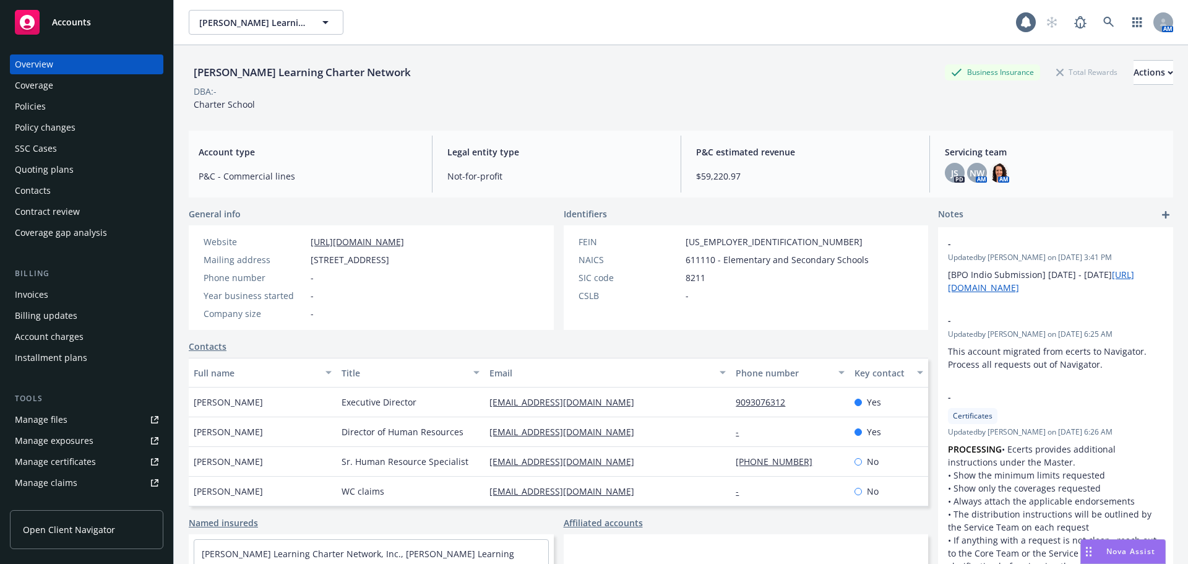
click at [41, 417] on div "Manage files" at bounding box center [41, 420] width 53 height 20
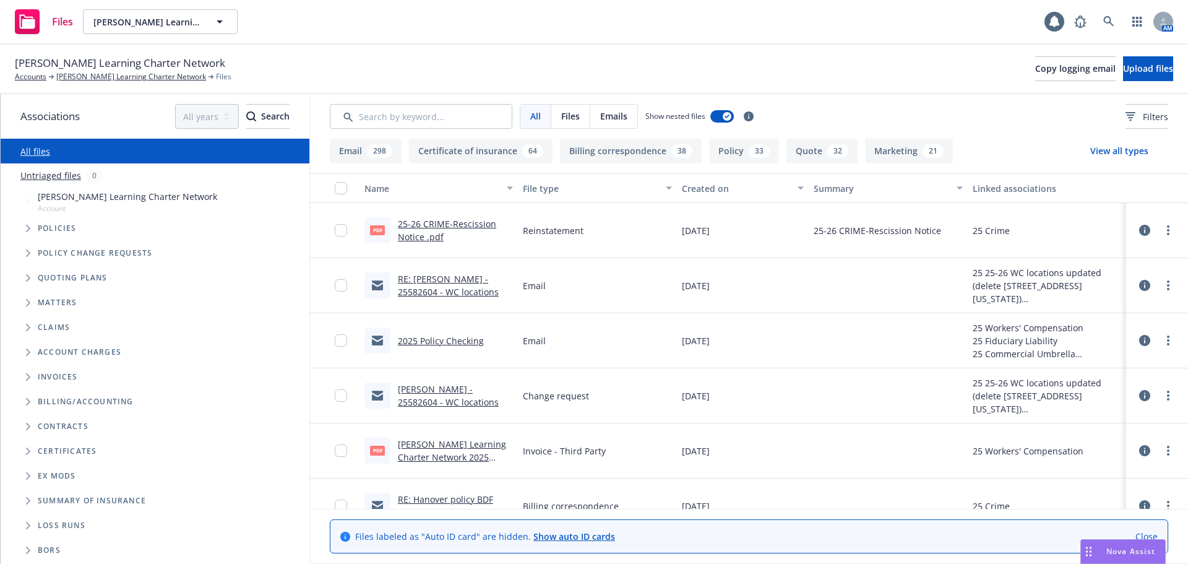
click at [1147, 532] on link "Close" at bounding box center [1146, 536] width 22 height 13
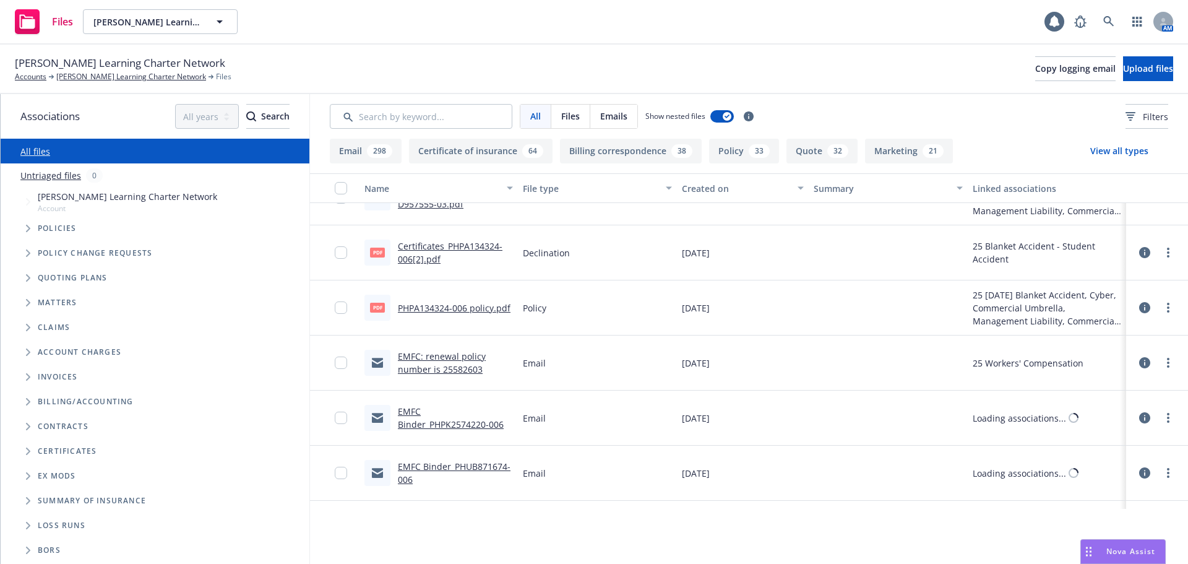
scroll to position [2104, 0]
click at [374, 149] on div "298" at bounding box center [379, 151] width 25 height 14
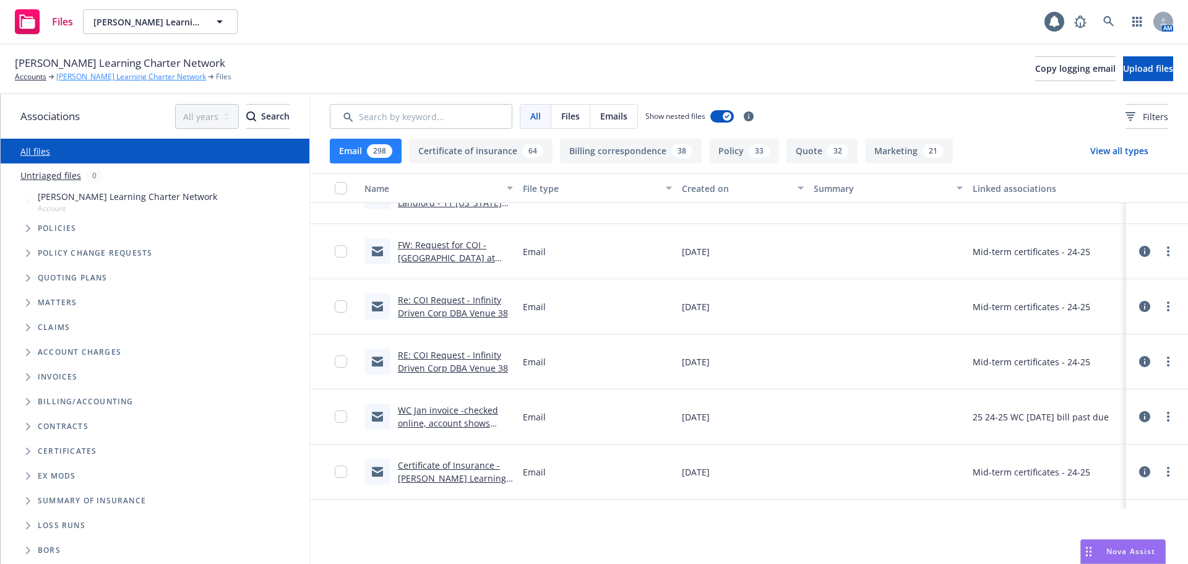
click at [86, 75] on link "[PERSON_NAME] Learning Charter Network" at bounding box center [131, 76] width 150 height 11
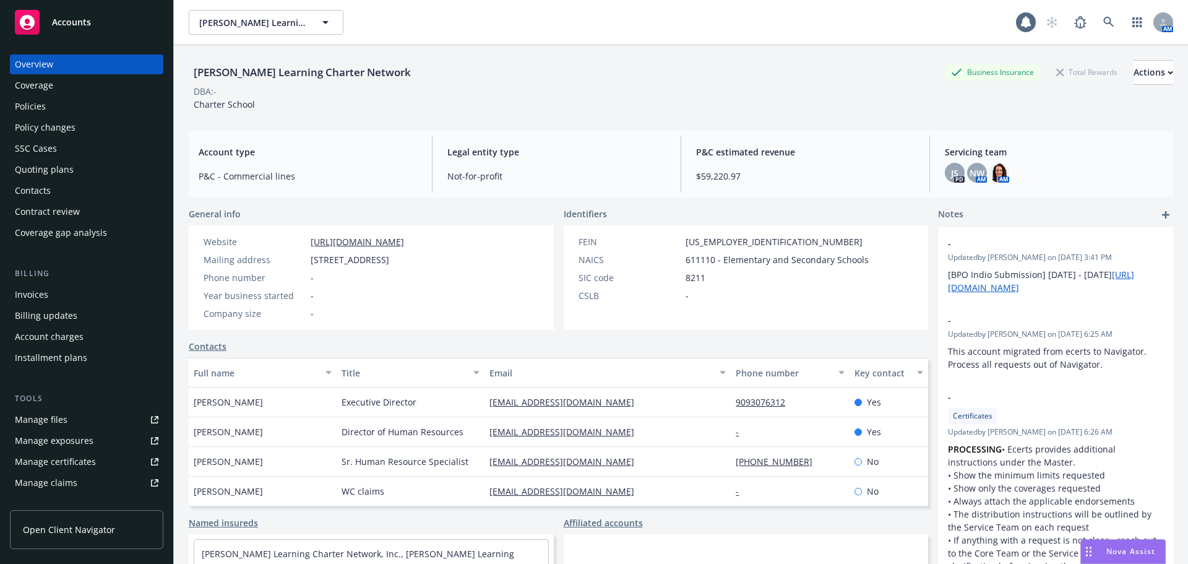
click at [43, 108] on div "Policies" at bounding box center [30, 107] width 31 height 20
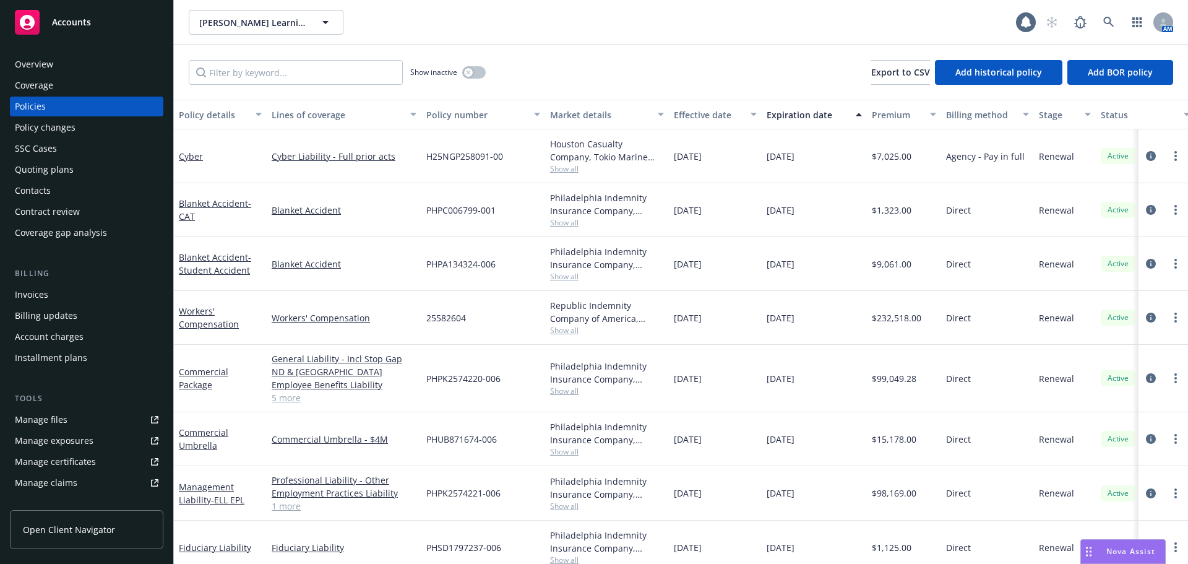
scroll to position [74, 0]
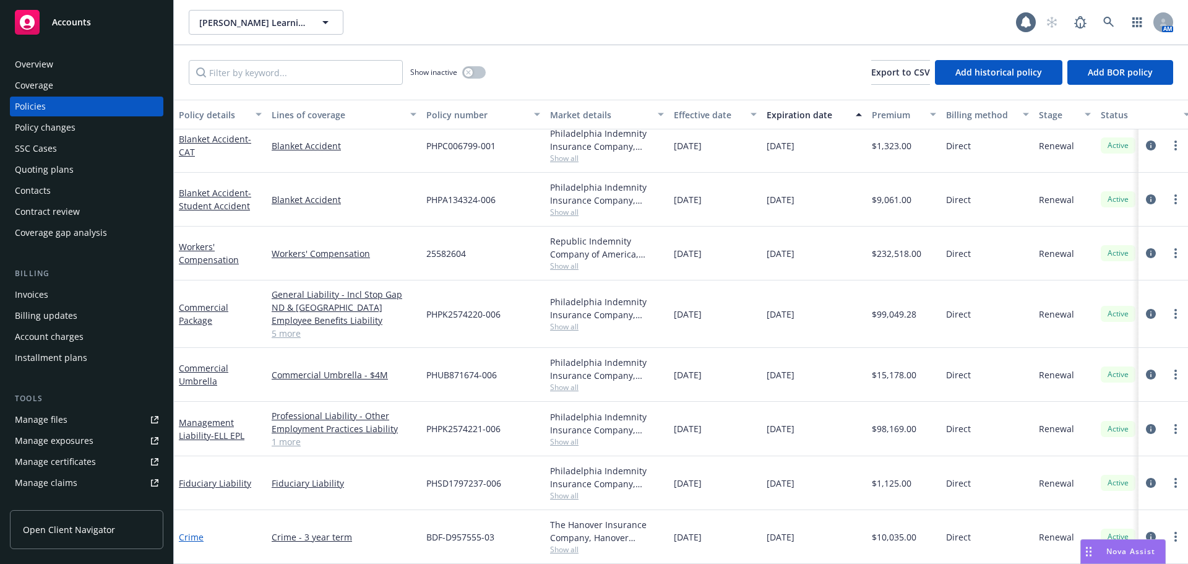
click at [188, 531] on link "Crime" at bounding box center [191, 537] width 25 height 12
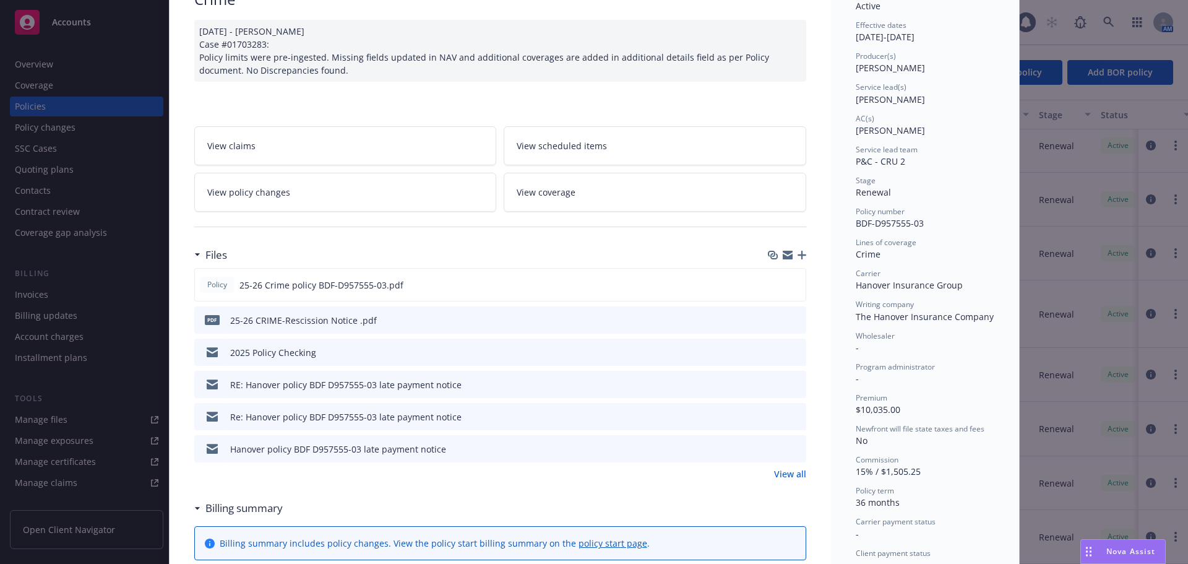
scroll to position [124, 0]
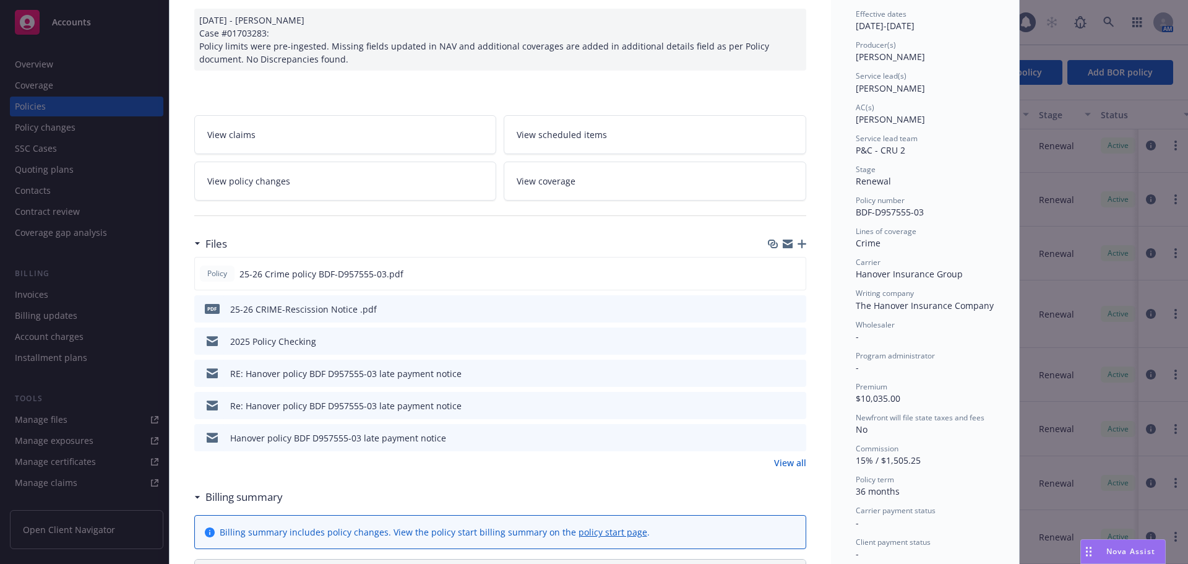
click at [793, 342] on icon "preview file" at bounding box center [794, 340] width 11 height 9
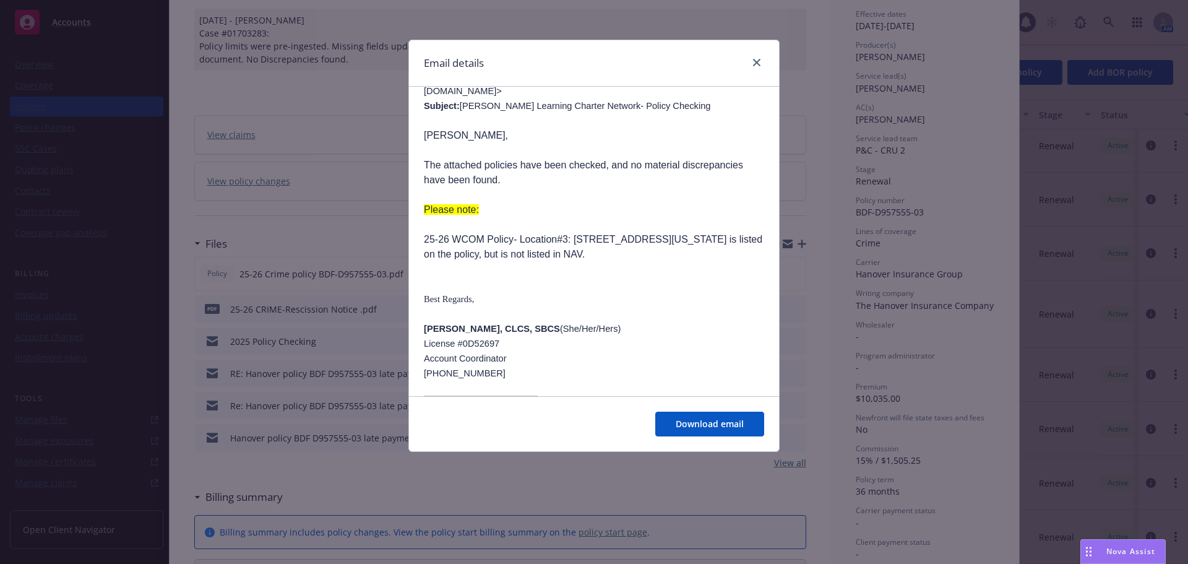
scroll to position [259, 0]
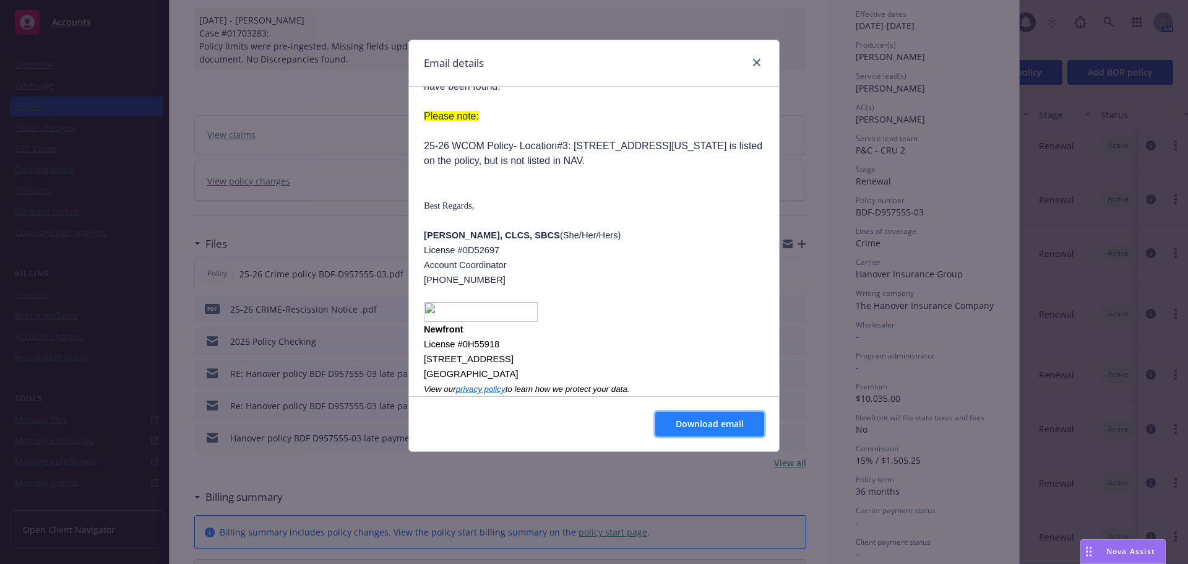
click at [715, 417] on button "Download email" at bounding box center [709, 423] width 109 height 25
click at [755, 68] on link "close" at bounding box center [756, 62] width 15 height 15
